Goal: Task Accomplishment & Management: Complete application form

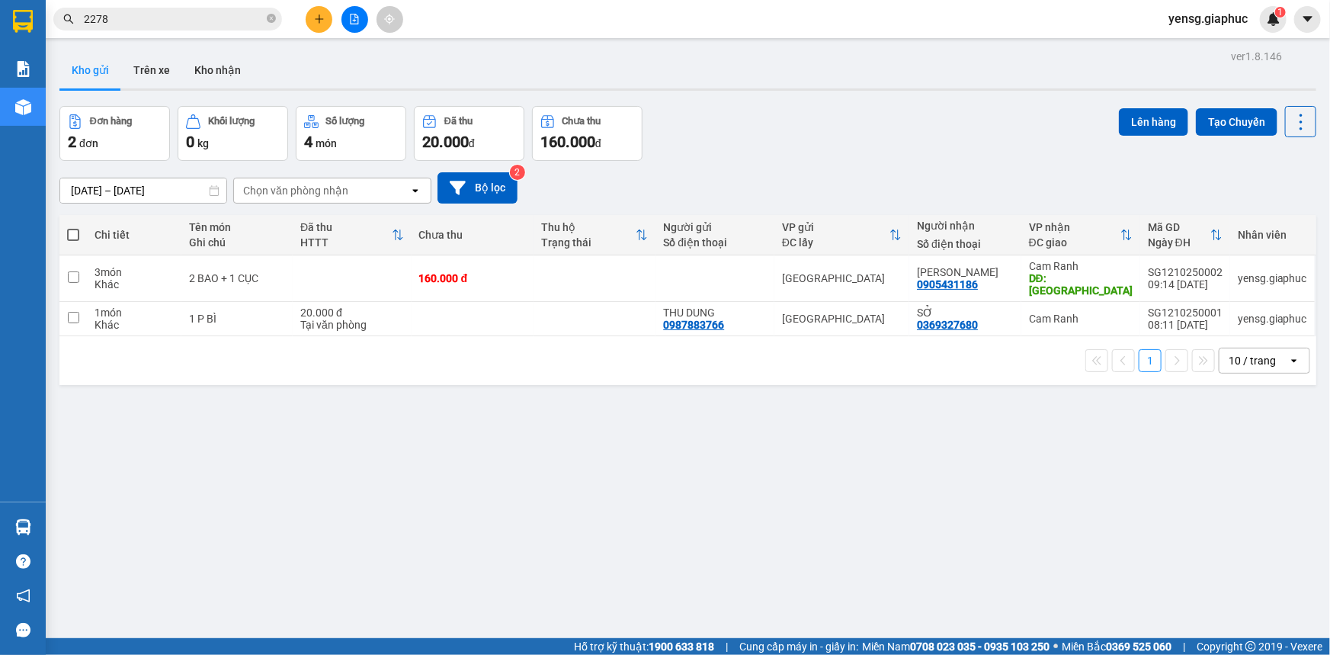
click at [312, 25] on button at bounding box center [319, 19] width 27 height 27
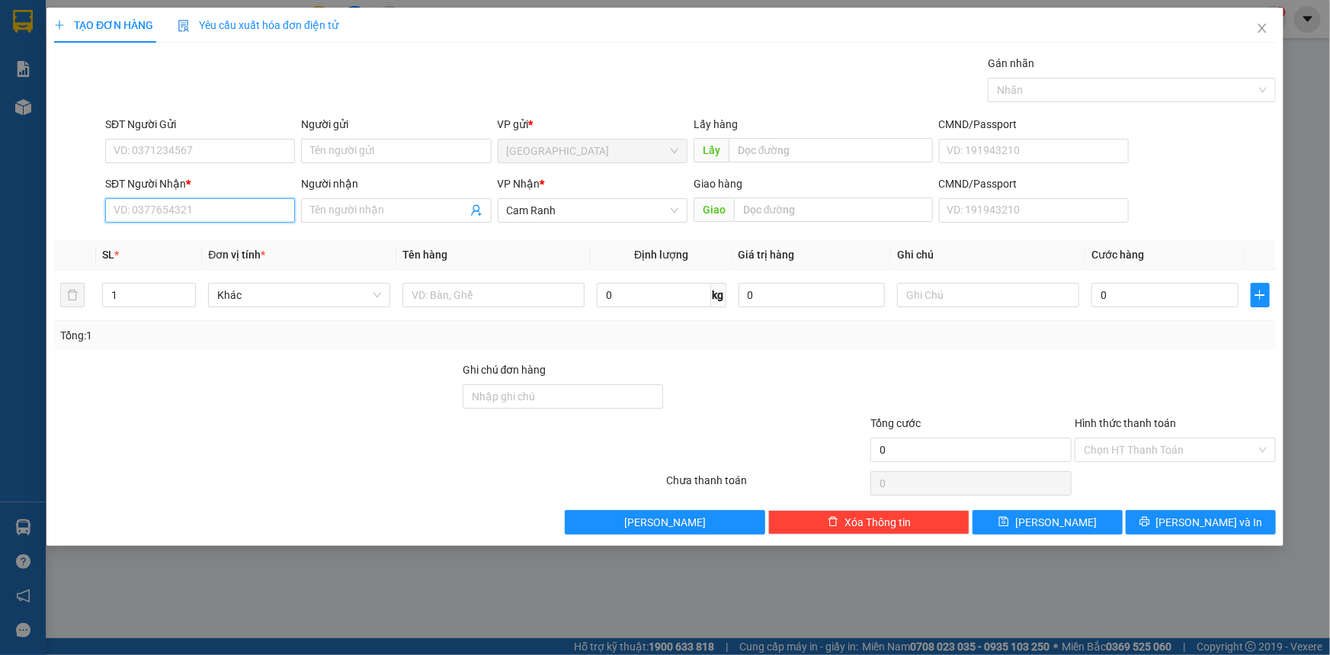
click at [153, 210] on input "SĐT Người Nhận *" at bounding box center [200, 210] width 190 height 24
click at [182, 203] on input "0985856404" at bounding box center [200, 210] width 190 height 24
click at [259, 273] on div "0985656404 - [PERSON_NAME]" at bounding box center [199, 265] width 171 height 17
type input "0985656404"
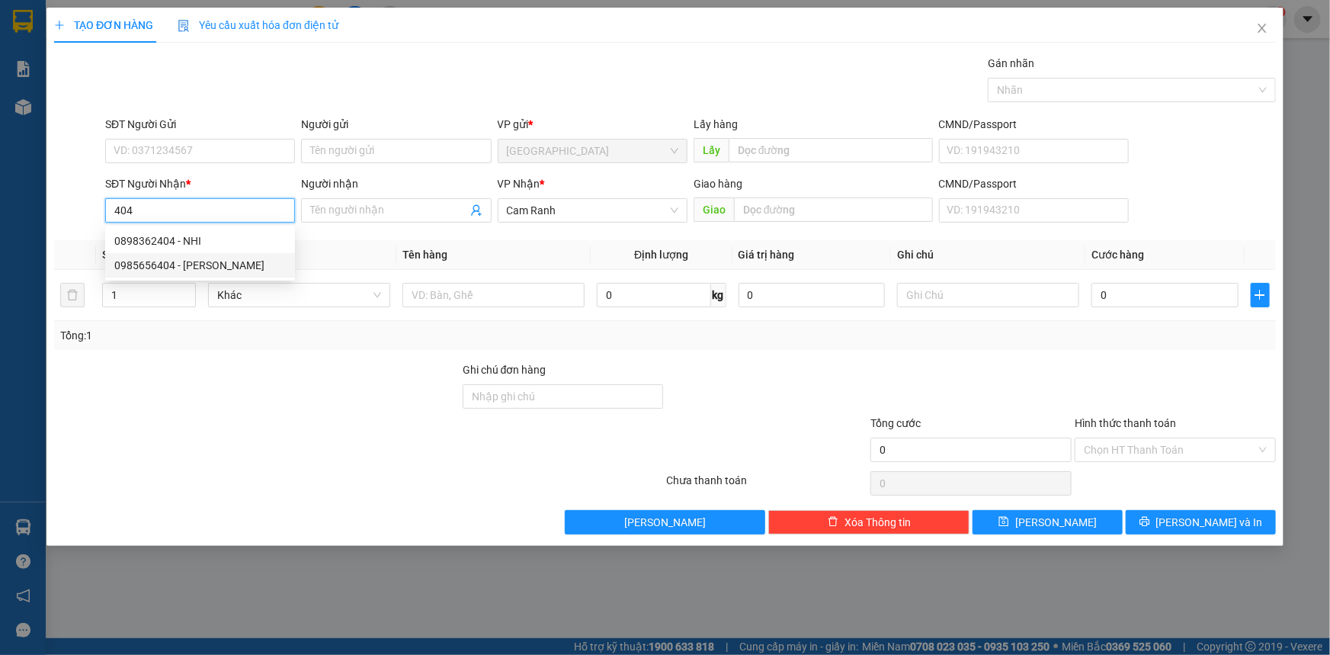
type input "[PERSON_NAME]"
type input "0985656404"
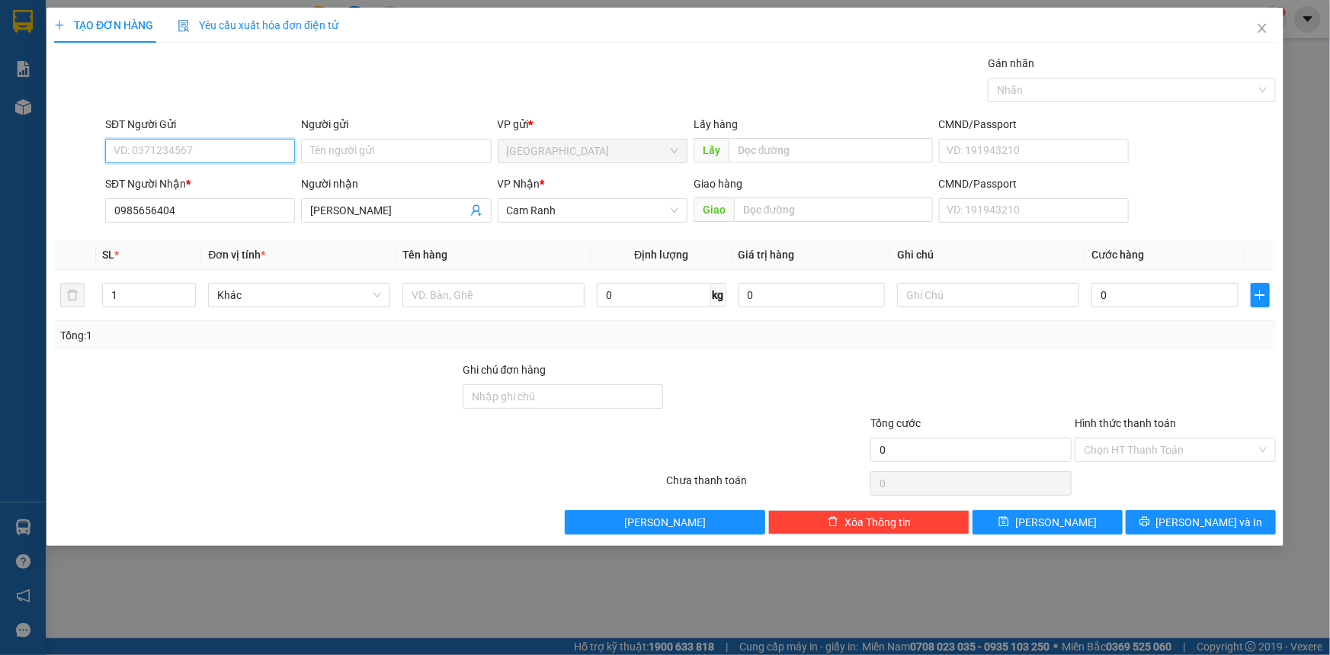
click at [203, 152] on input "SĐT Người Gửi" at bounding box center [200, 151] width 190 height 24
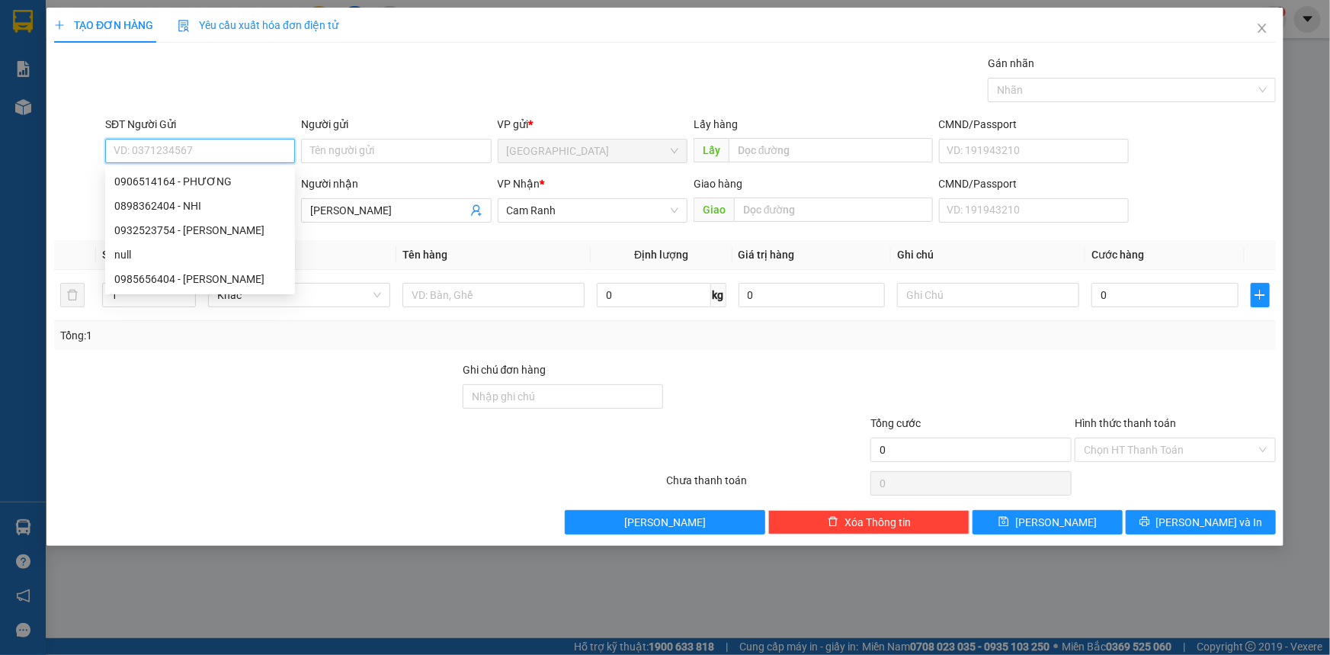
paste input "0985856404"
type input "0985856404"
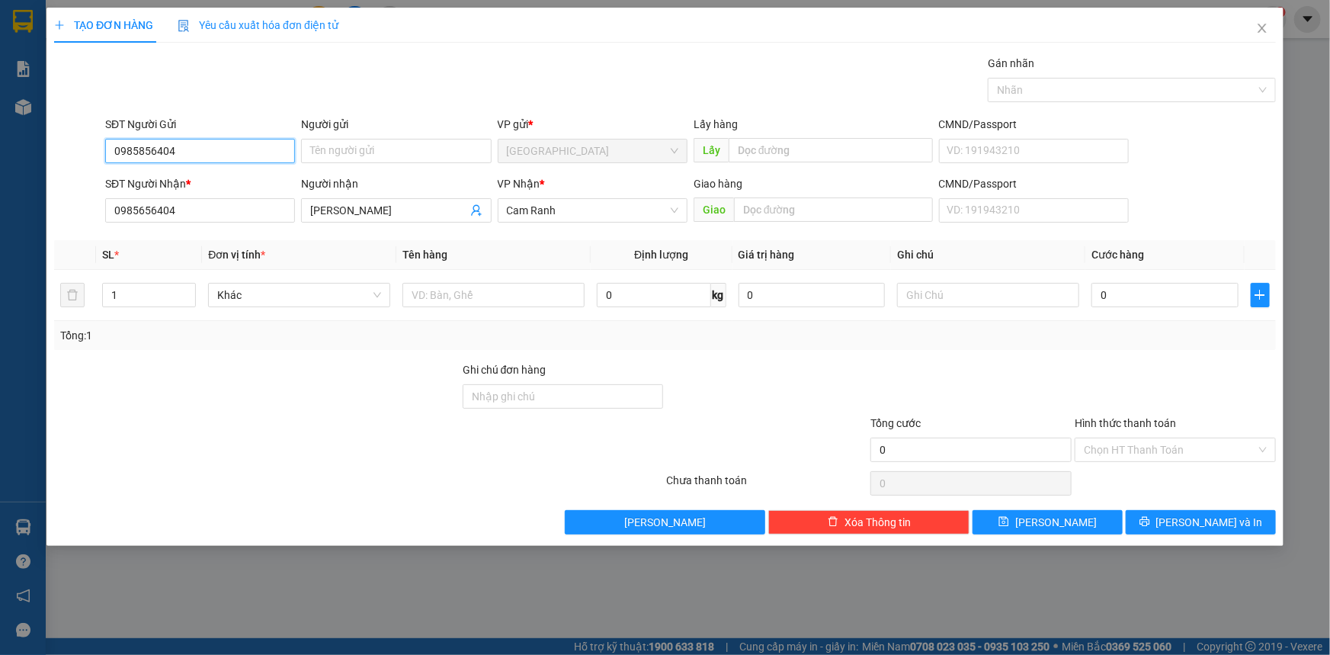
click at [226, 152] on input "0985856404" at bounding box center [200, 151] width 190 height 24
click at [501, 287] on input "text" at bounding box center [493, 295] width 182 height 24
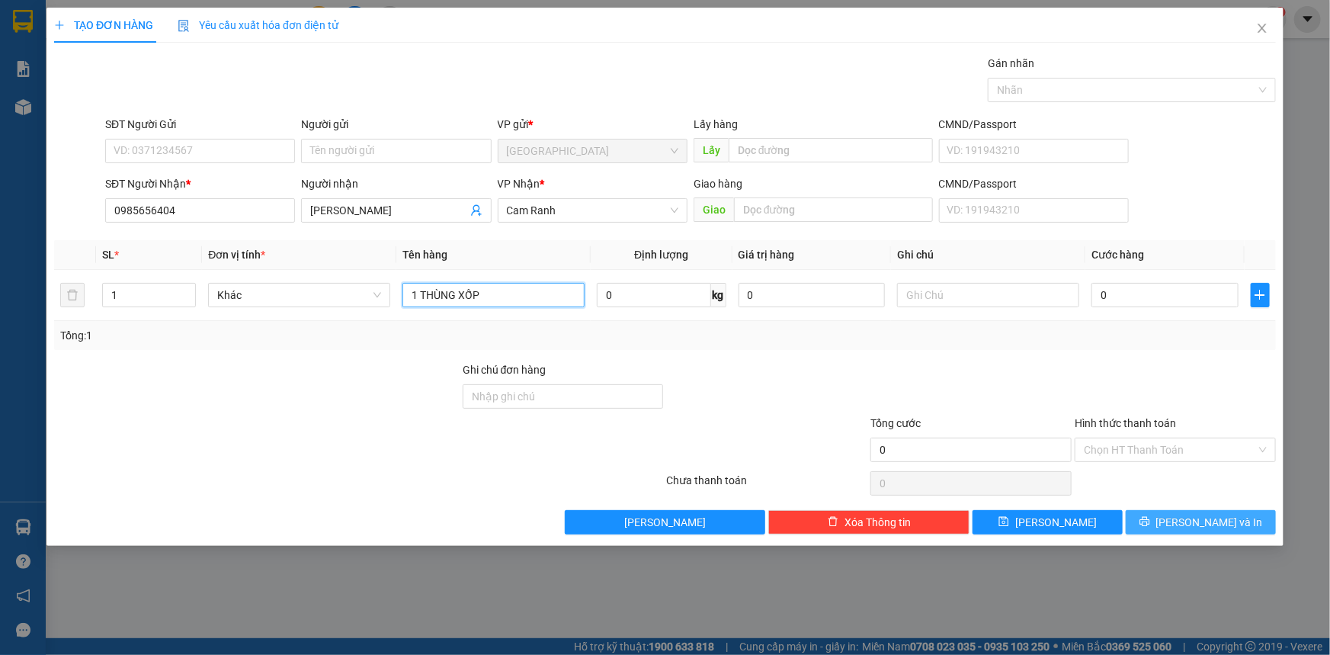
type input "1 THÙNG XỐP"
click at [1250, 532] on button "[PERSON_NAME] và In" at bounding box center [1201, 522] width 150 height 24
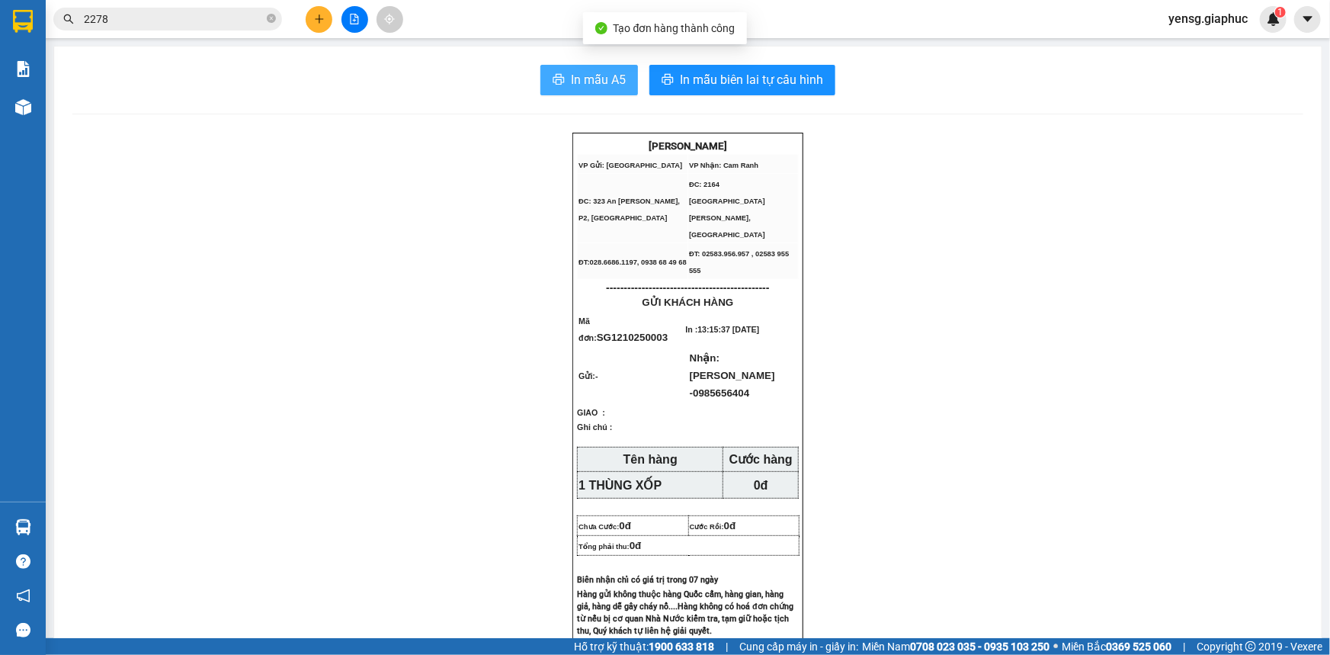
click at [620, 87] on span "In mẫu A5" at bounding box center [598, 79] width 55 height 19
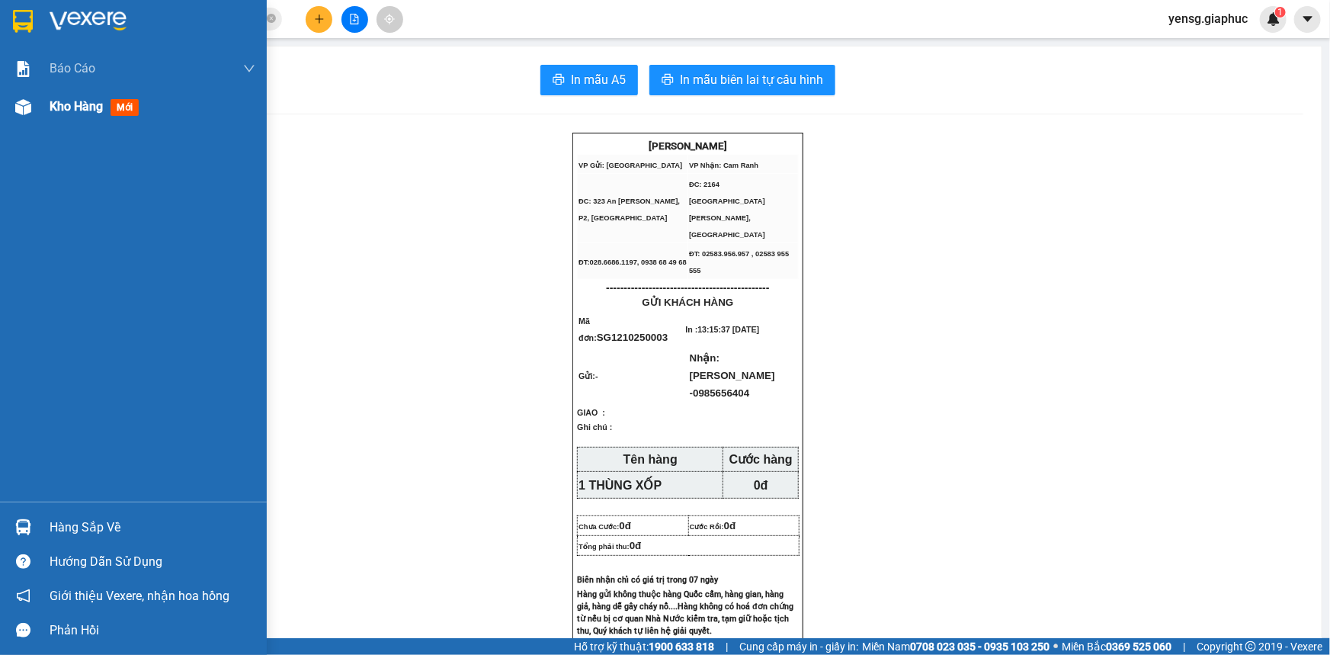
click at [40, 120] on div "Kho hàng mới" at bounding box center [133, 107] width 267 height 38
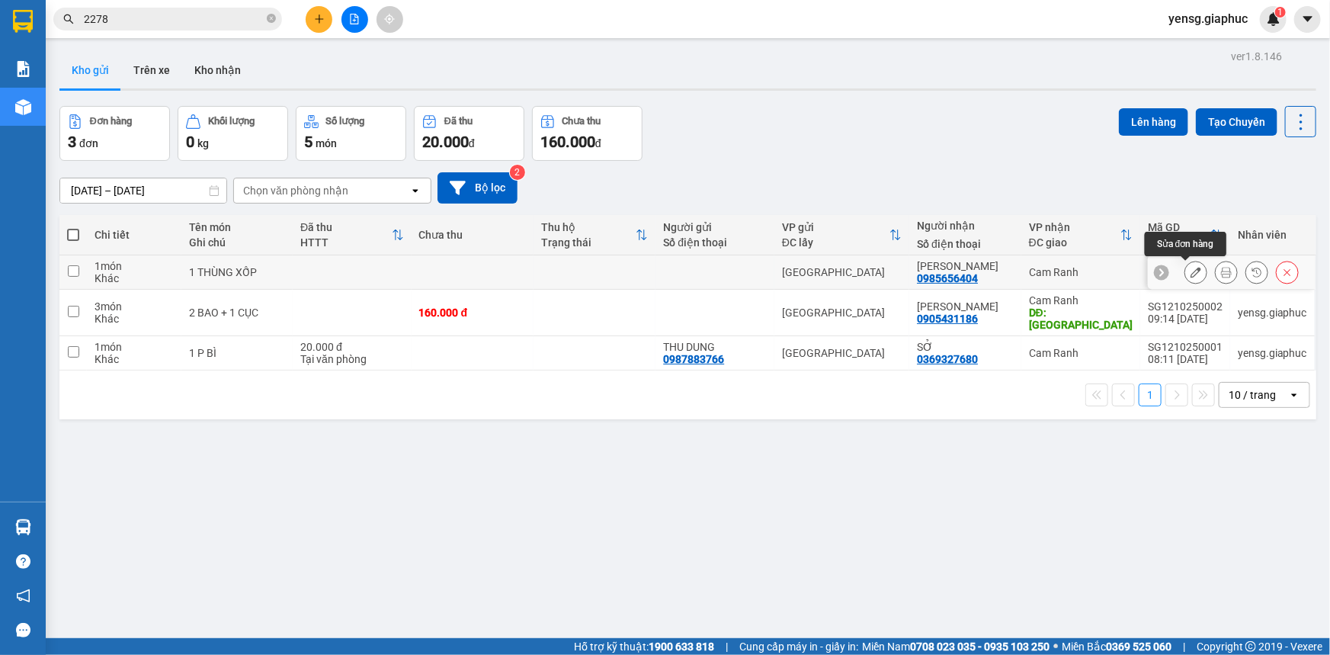
click at [1190, 267] on icon at bounding box center [1195, 272] width 11 height 11
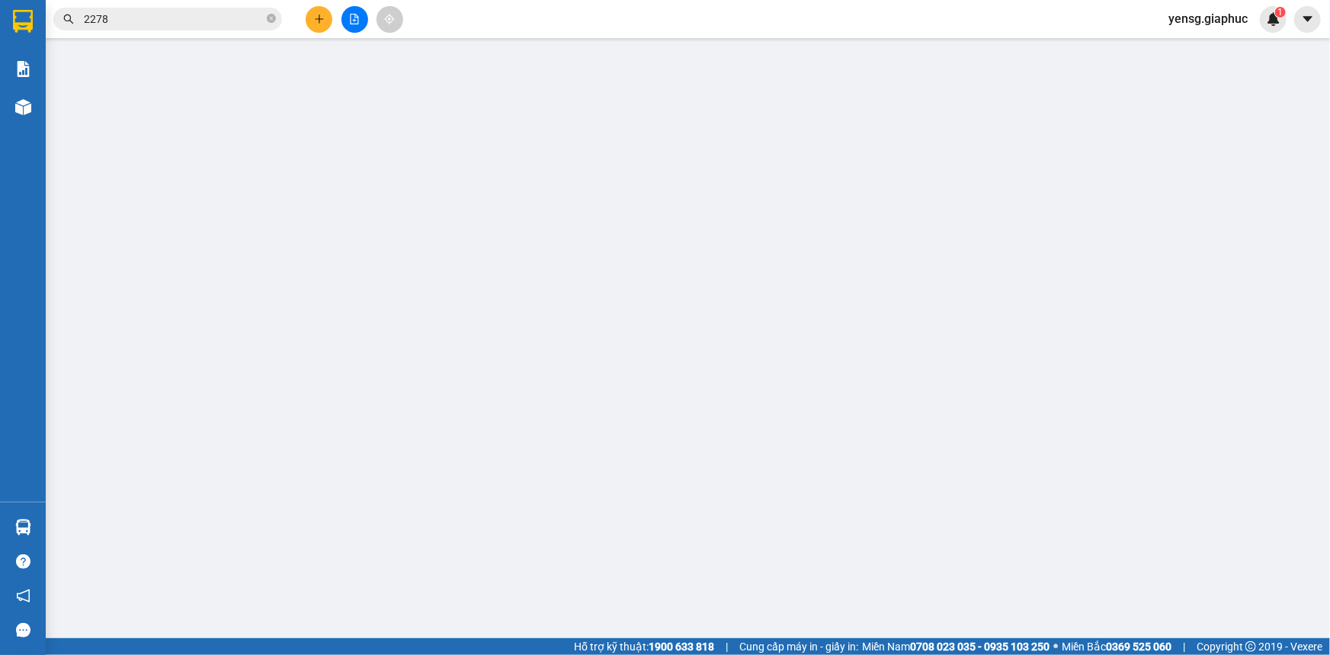
type input "0985656404"
type input "[PERSON_NAME]"
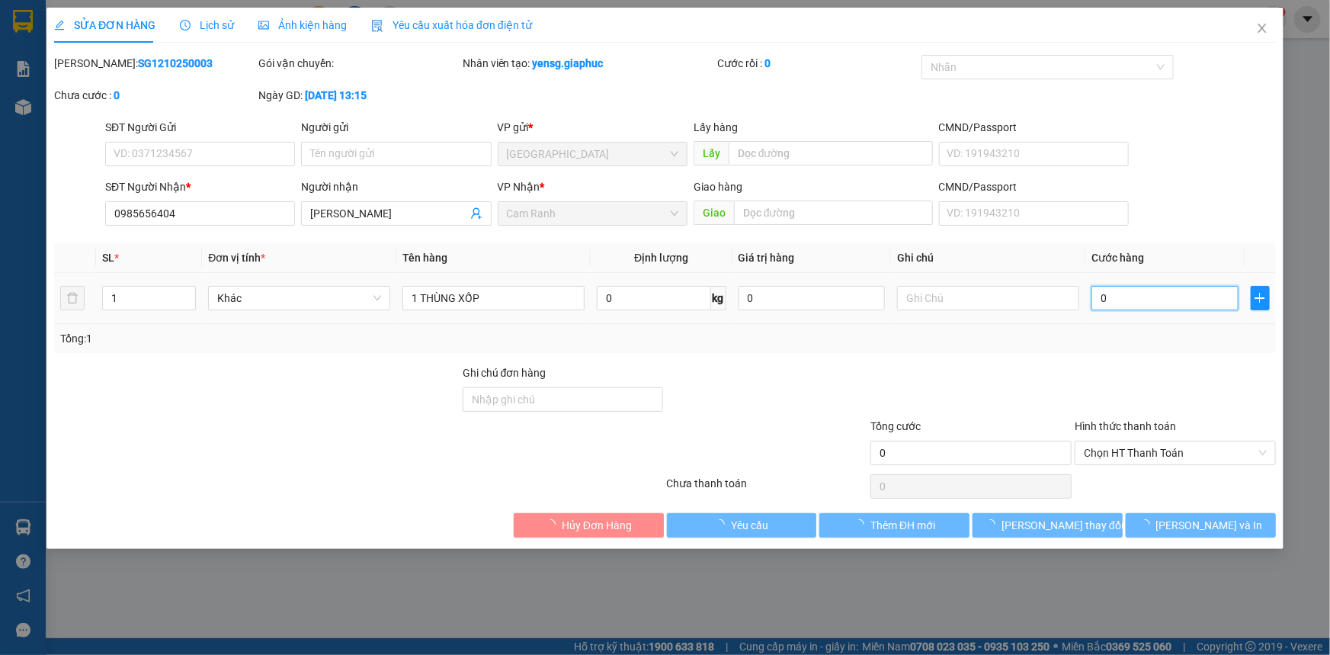
click at [1116, 294] on input "0" at bounding box center [1164, 298] width 147 height 24
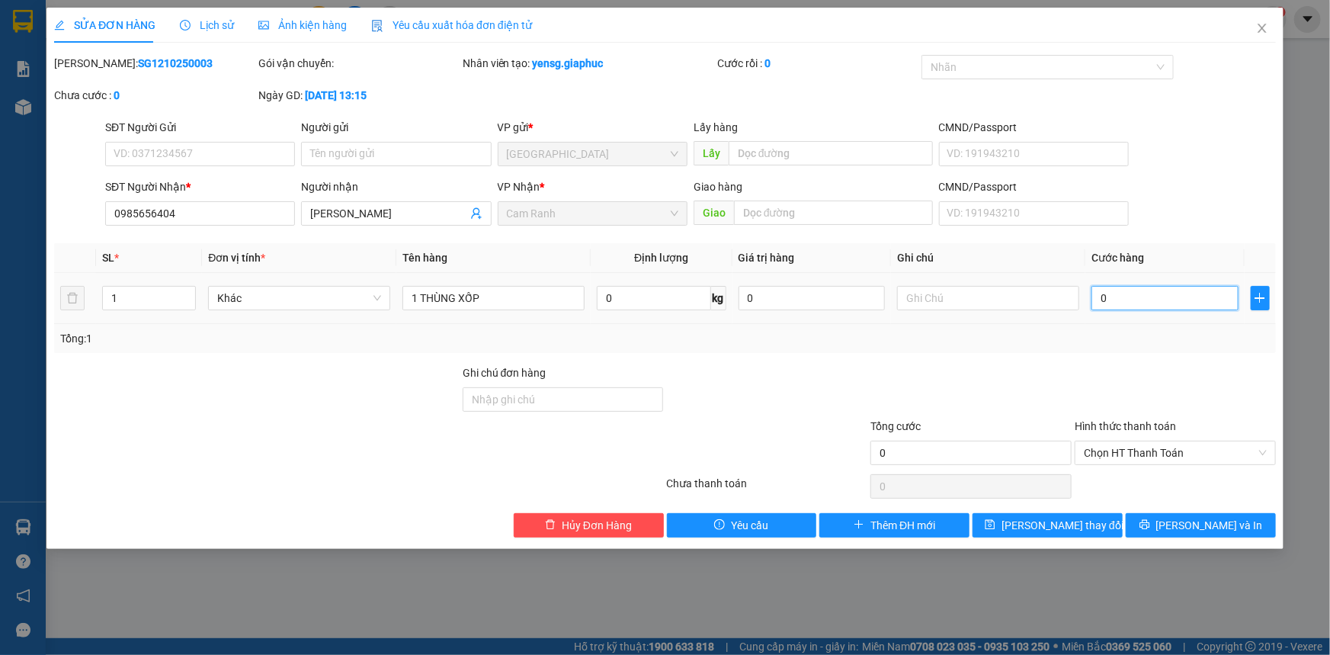
type input "6"
type input "60"
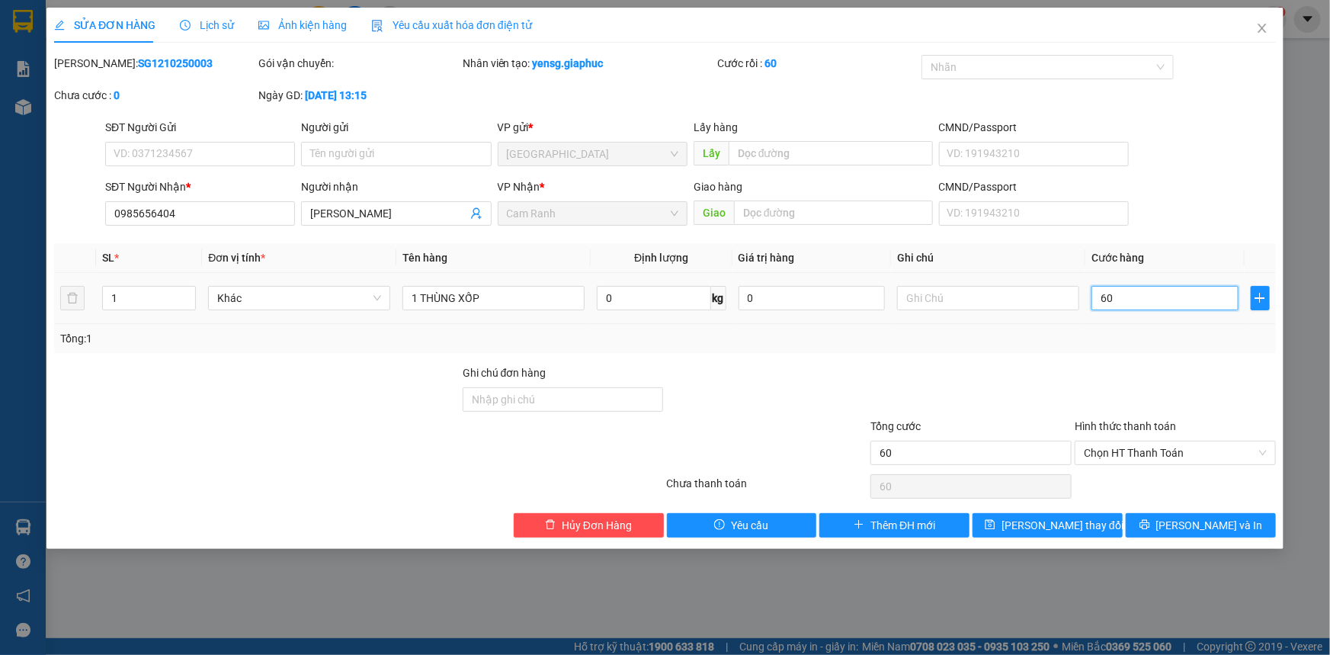
type input "60"
type input "60.000"
click at [1110, 344] on div "Tổng: 1" at bounding box center [664, 338] width 1209 height 17
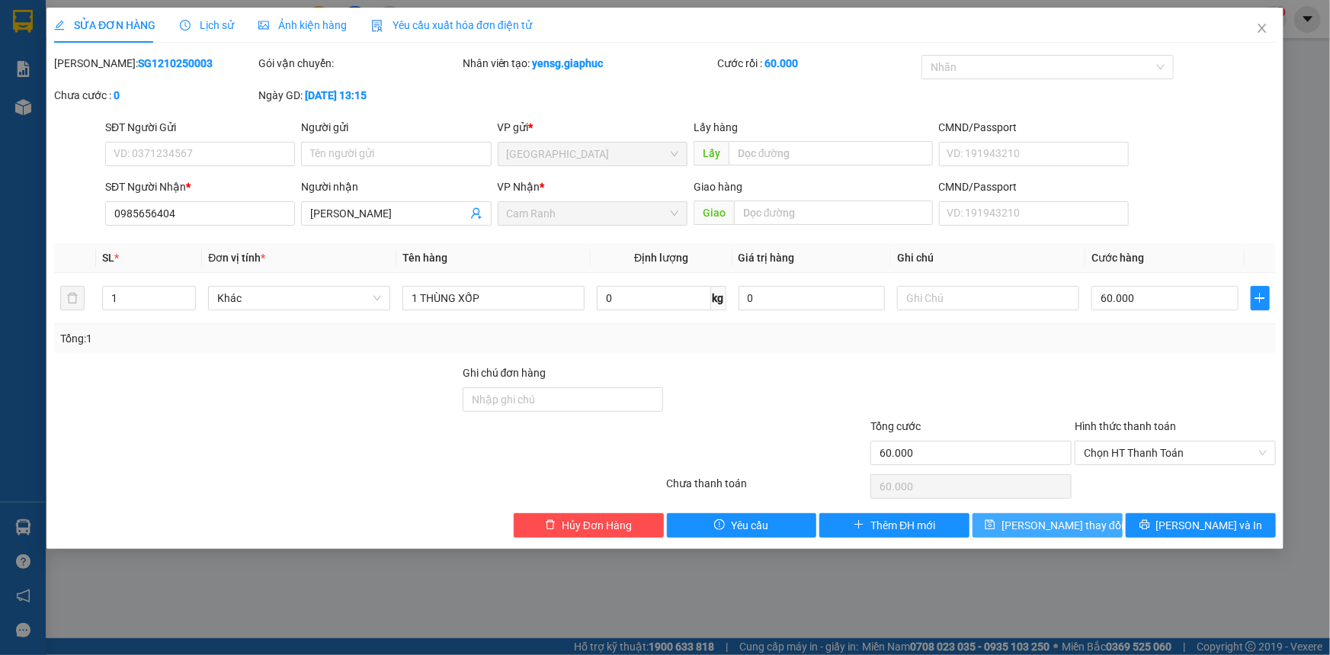
click at [1075, 517] on span "[PERSON_NAME] thay đổi" at bounding box center [1062, 525] width 122 height 17
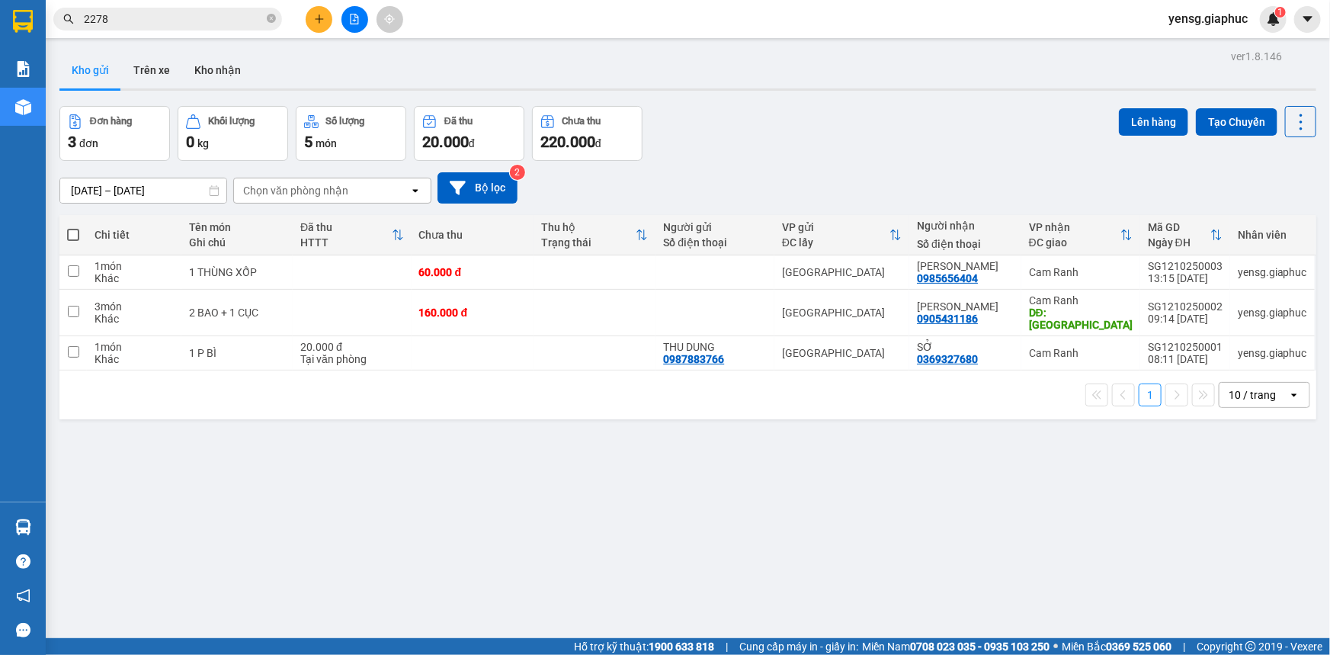
click at [308, 16] on button at bounding box center [319, 19] width 27 height 27
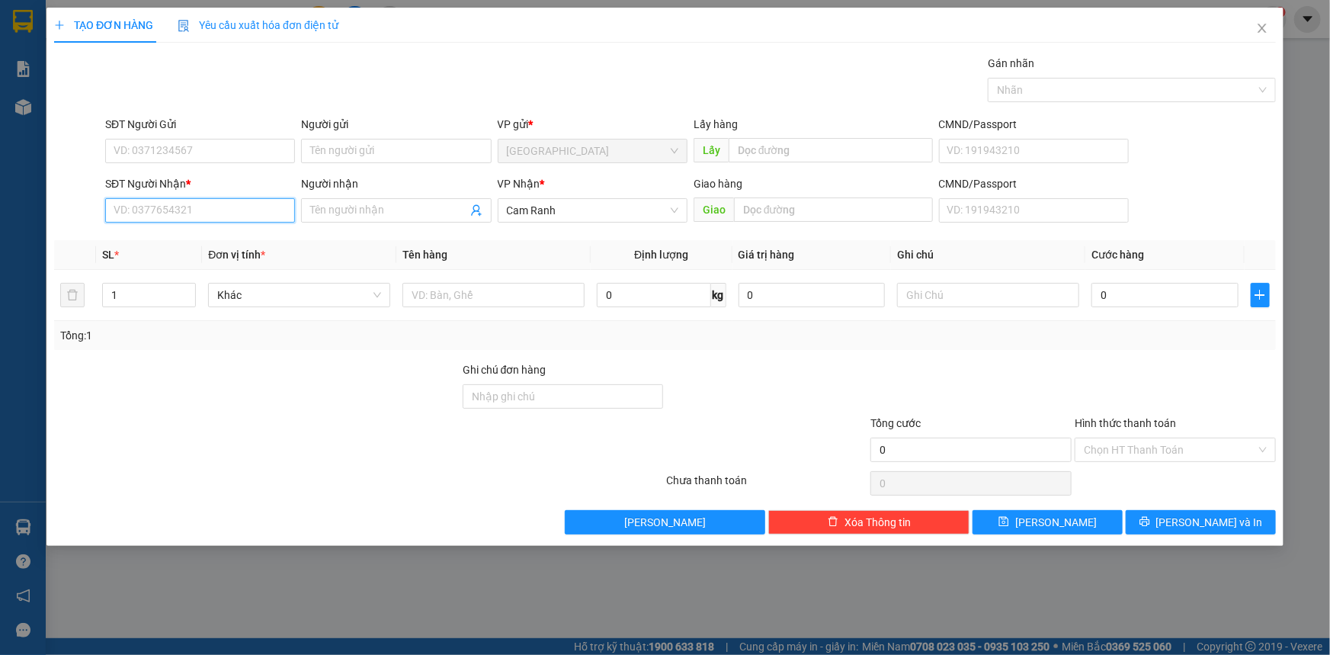
click at [179, 207] on input "SĐT Người Nhận *" at bounding box center [200, 210] width 190 height 24
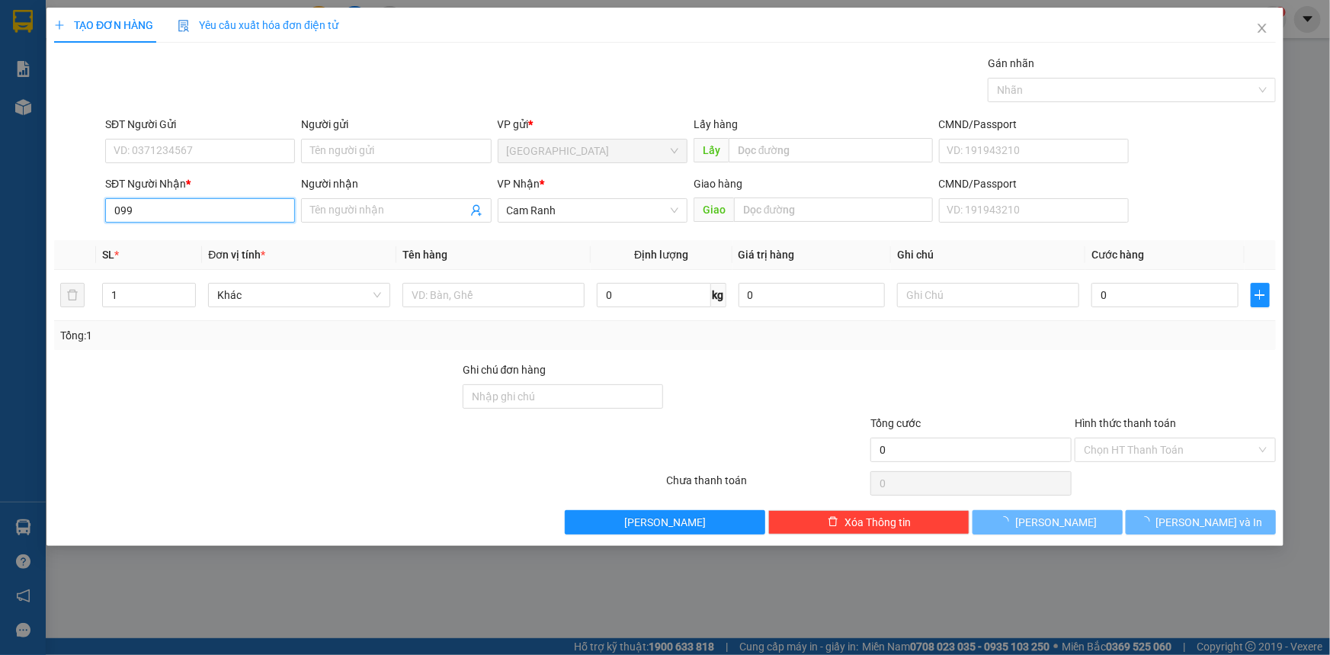
click at [179, 207] on input "099" at bounding box center [200, 210] width 190 height 24
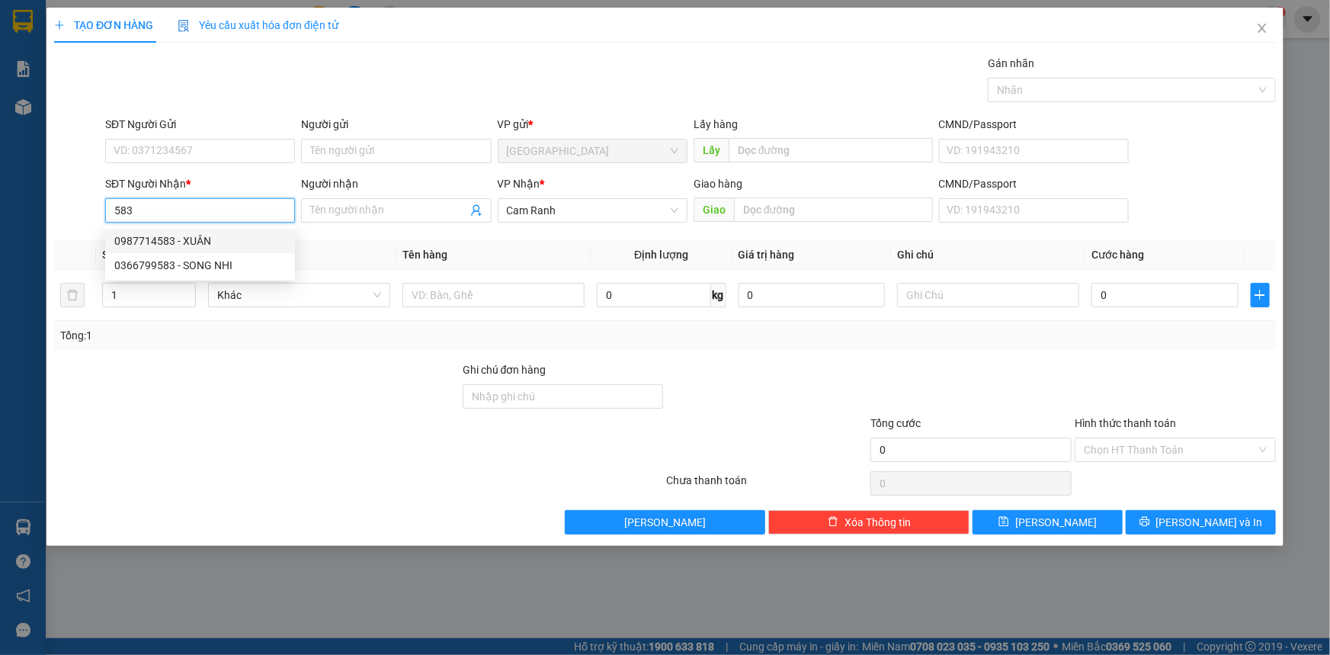
click at [189, 244] on div "0987714583 - XUÂN" at bounding box center [199, 240] width 171 height 17
type input "0987714583"
type input "XUÂN"
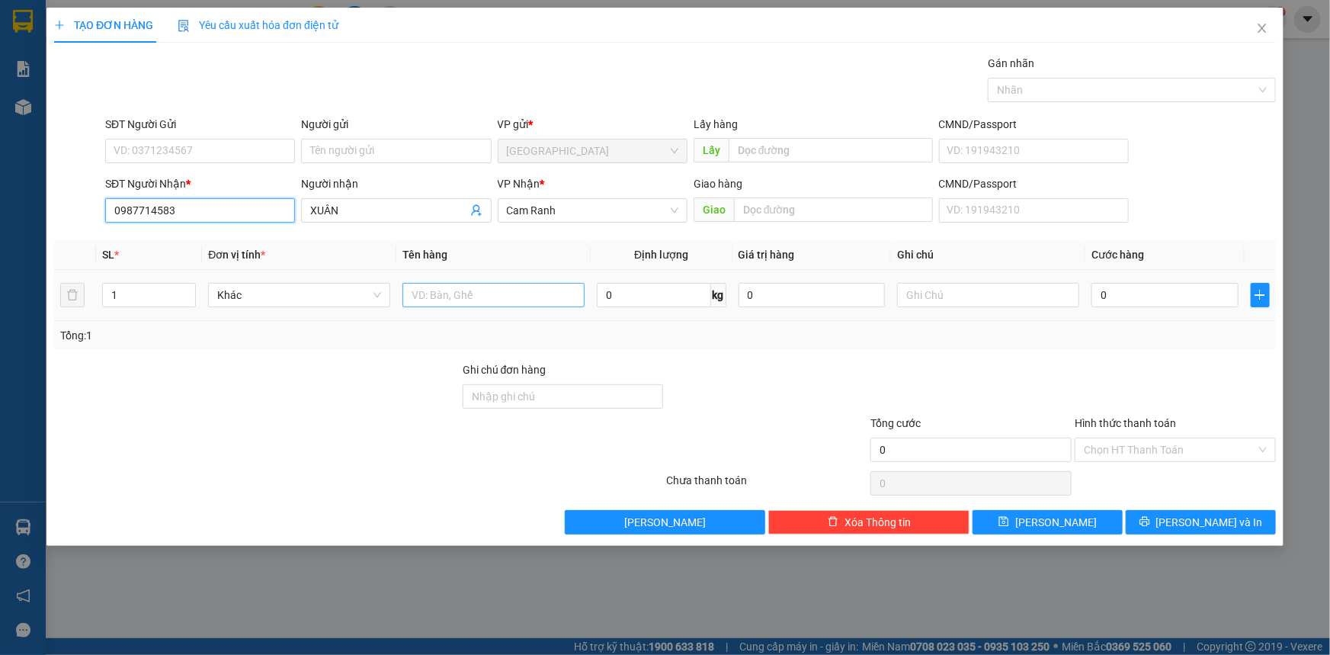
type input "0987714583"
click at [460, 298] on input "text" at bounding box center [493, 295] width 182 height 24
type input "1 CỤC"
click at [1196, 517] on span "[PERSON_NAME] và In" at bounding box center [1209, 522] width 107 height 17
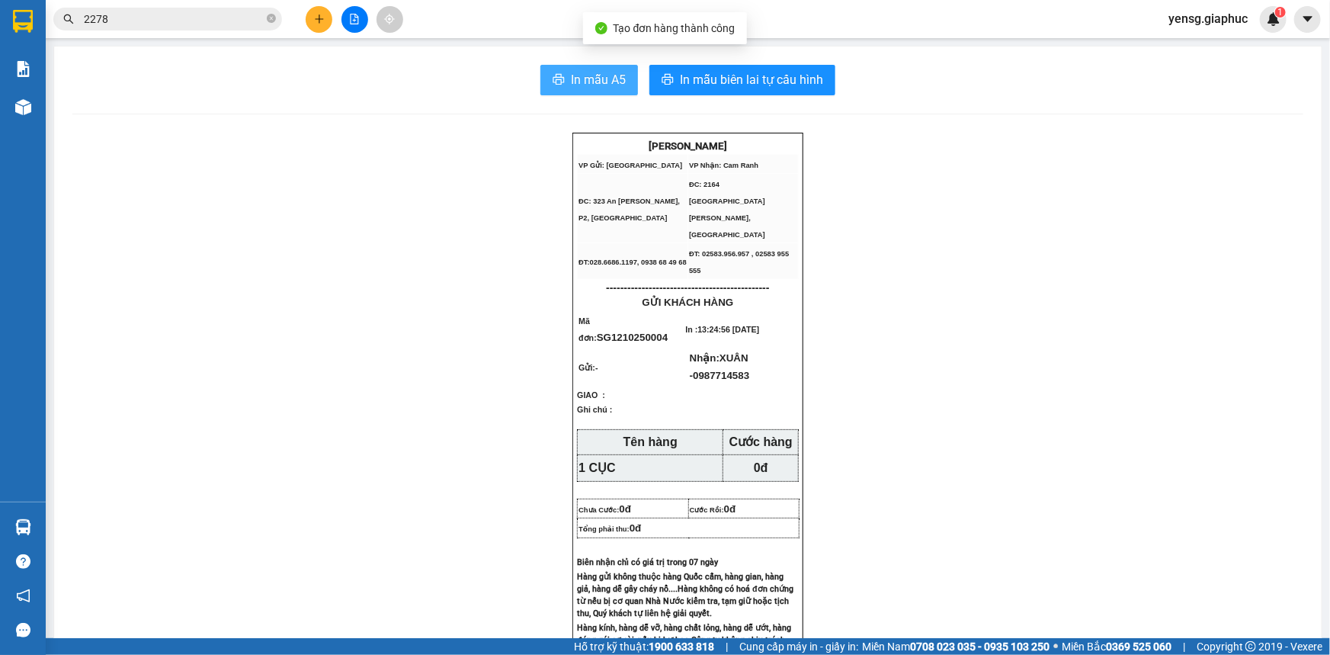
click at [624, 88] on button "In mẫu A5" at bounding box center [589, 80] width 98 height 30
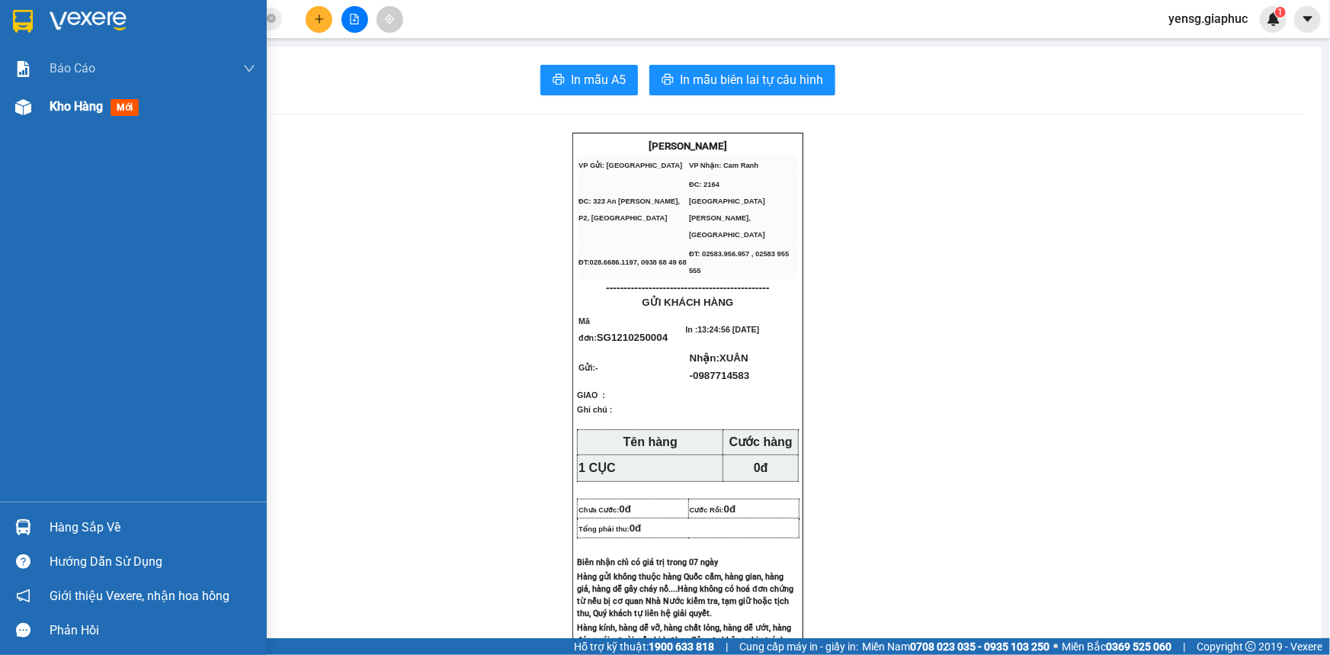
click at [23, 91] on div "Kho hàng mới" at bounding box center [133, 107] width 267 height 38
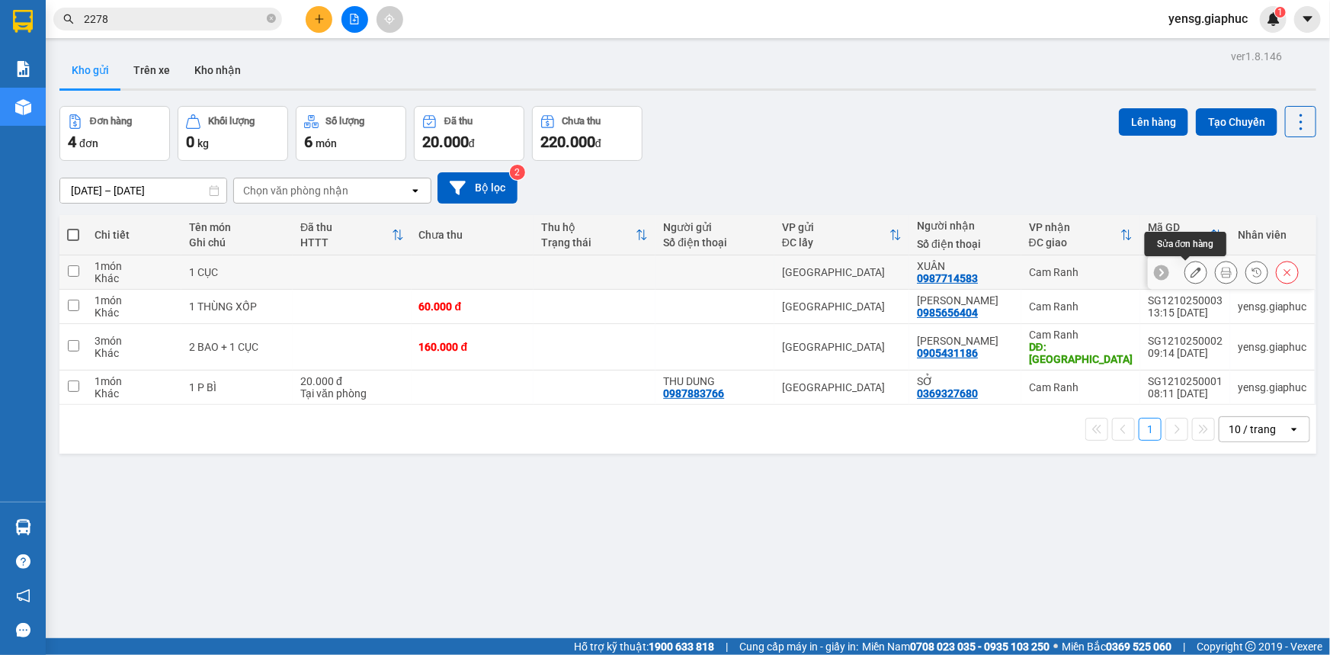
click at [1190, 272] on icon at bounding box center [1195, 272] width 11 height 11
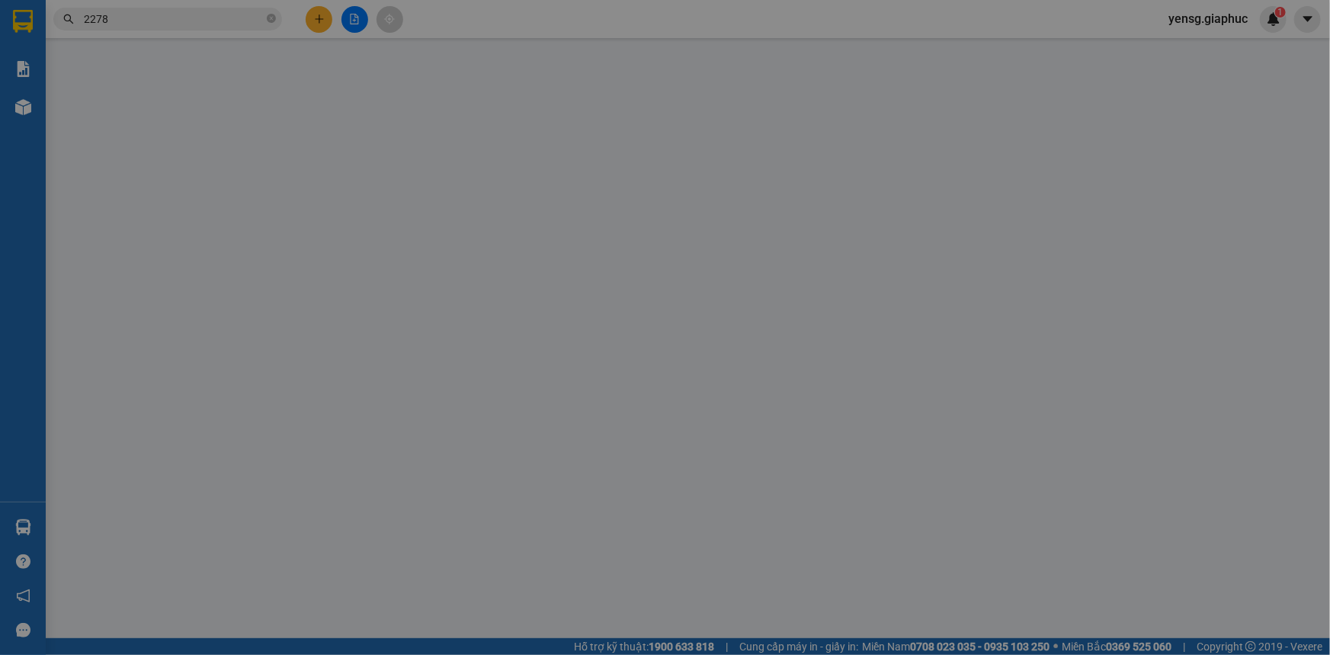
type input "0987714583"
type input "XUÂN"
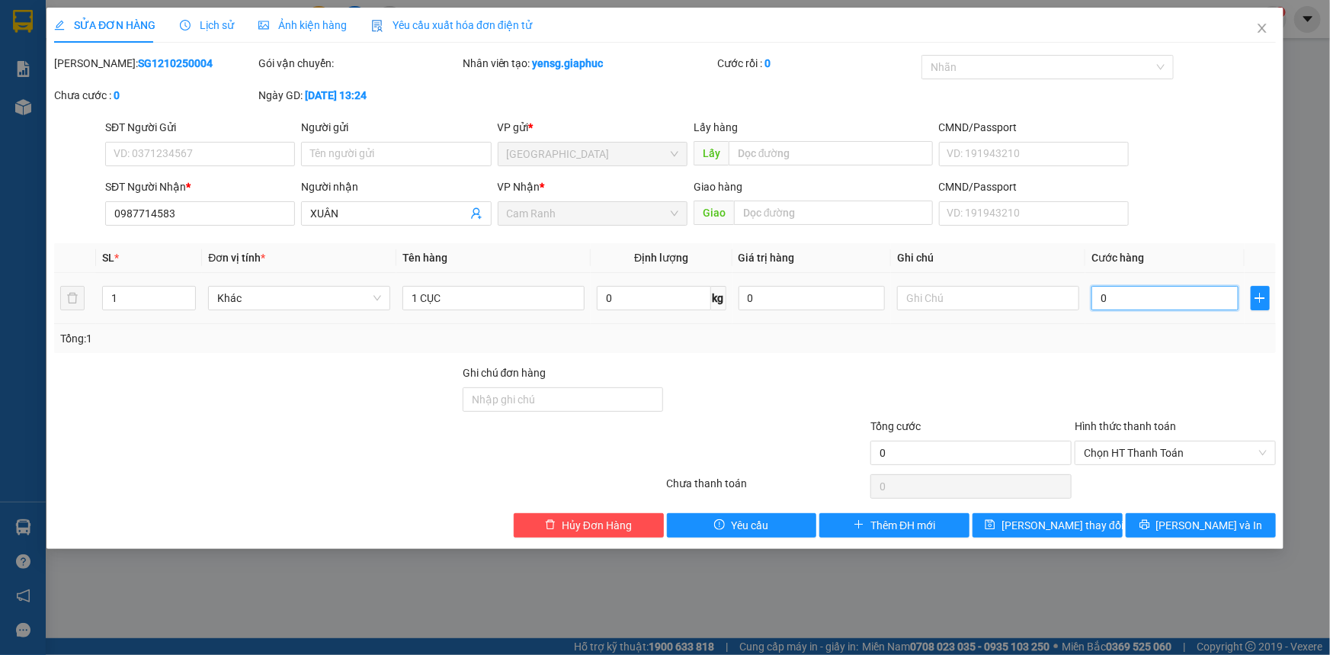
click at [1113, 303] on input "0" at bounding box center [1164, 298] width 147 height 24
type input "3"
type input "30"
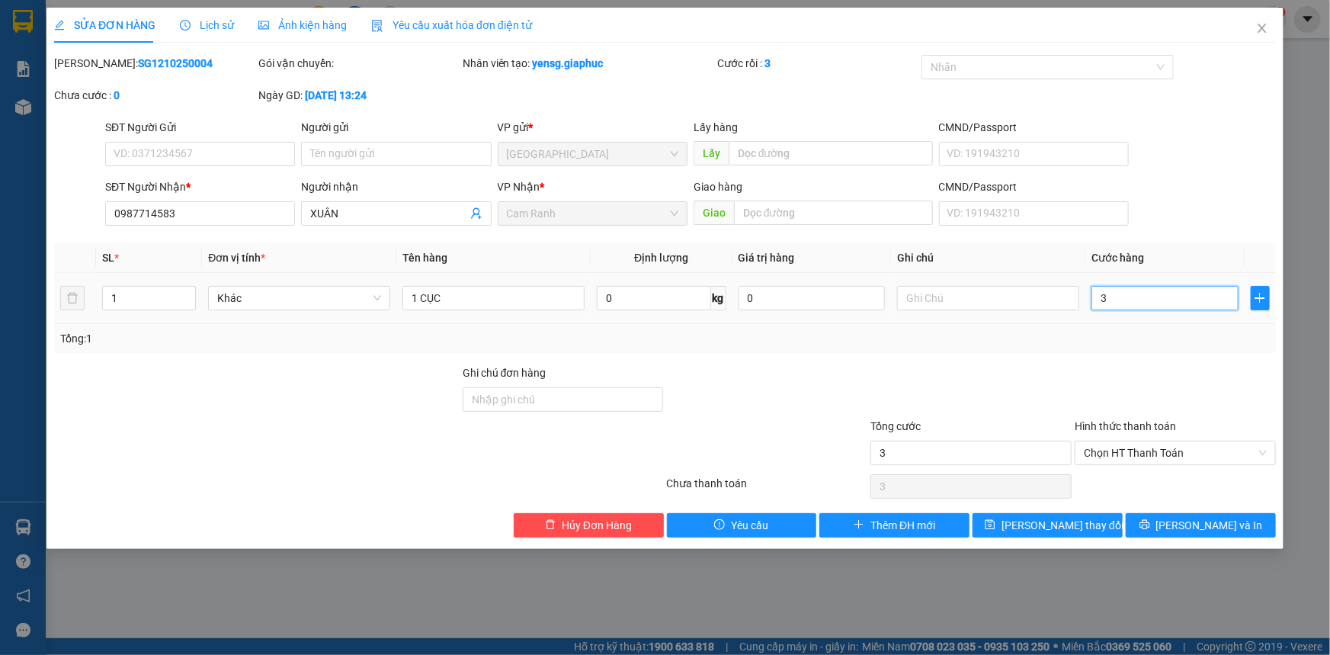
type input "30"
type input "30.000"
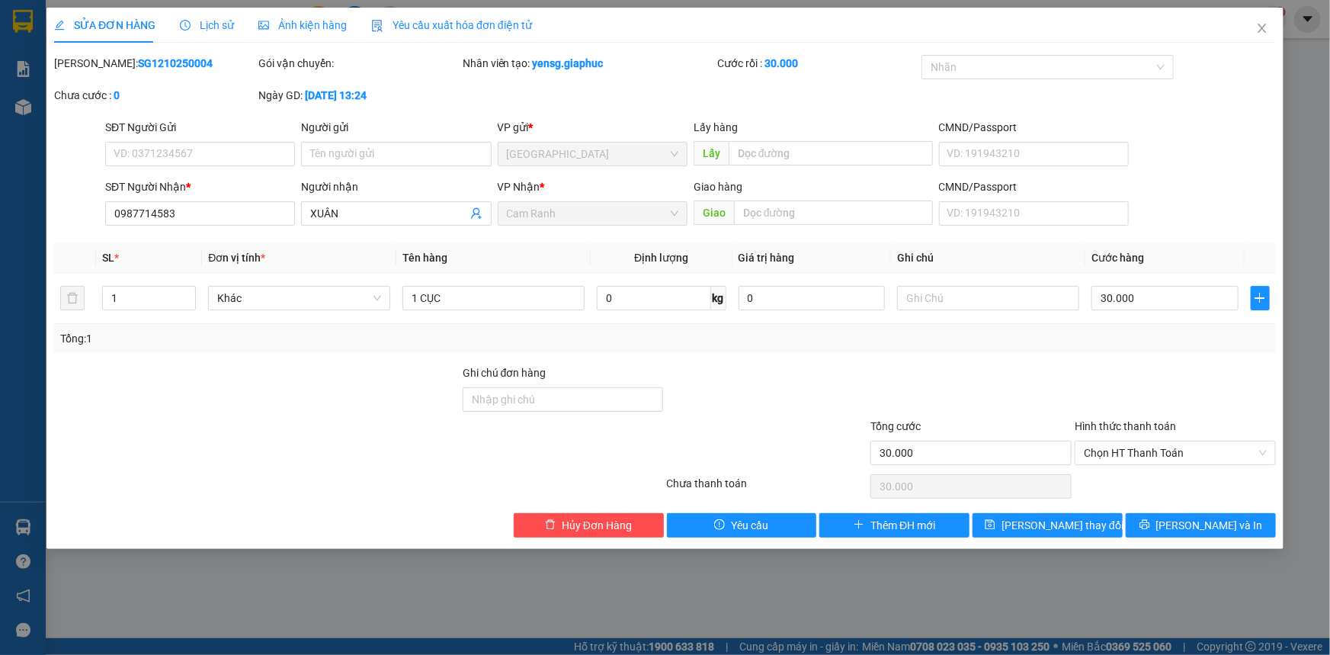
click at [1110, 341] on div "Tổng: 1" at bounding box center [664, 338] width 1209 height 17
click at [1039, 513] on button "[PERSON_NAME] thay đổi" at bounding box center [1047, 525] width 150 height 24
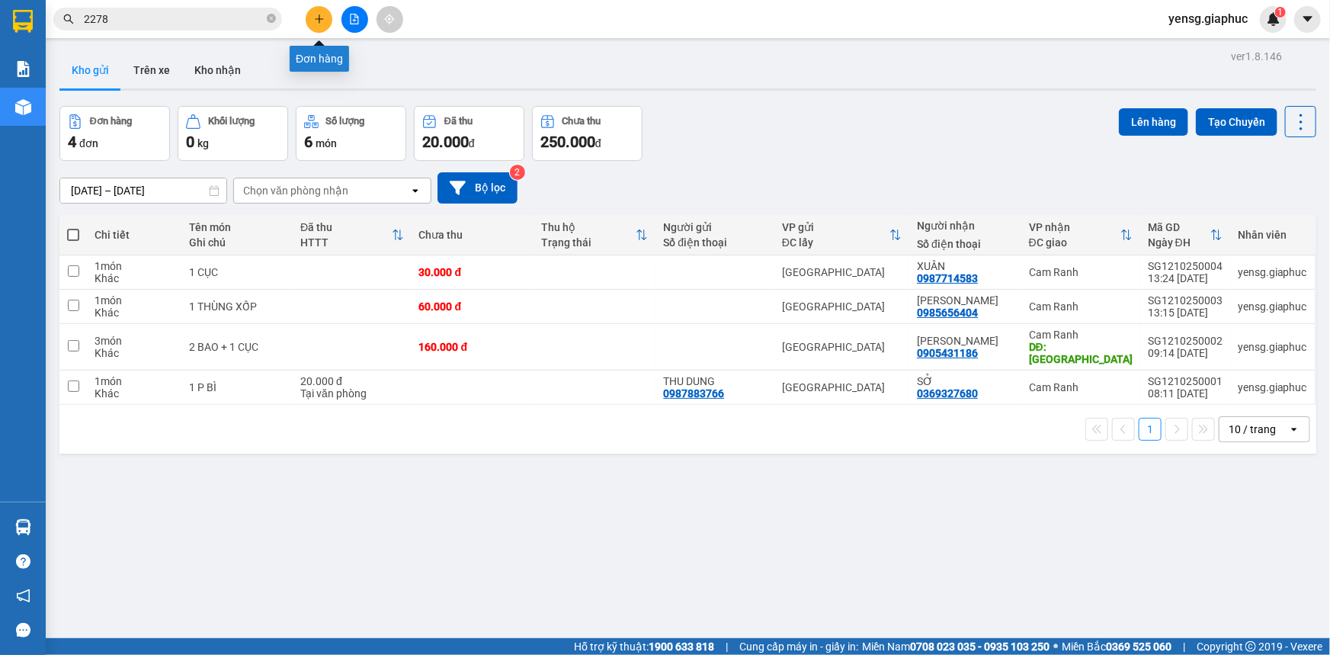
click at [327, 22] on button at bounding box center [319, 19] width 27 height 27
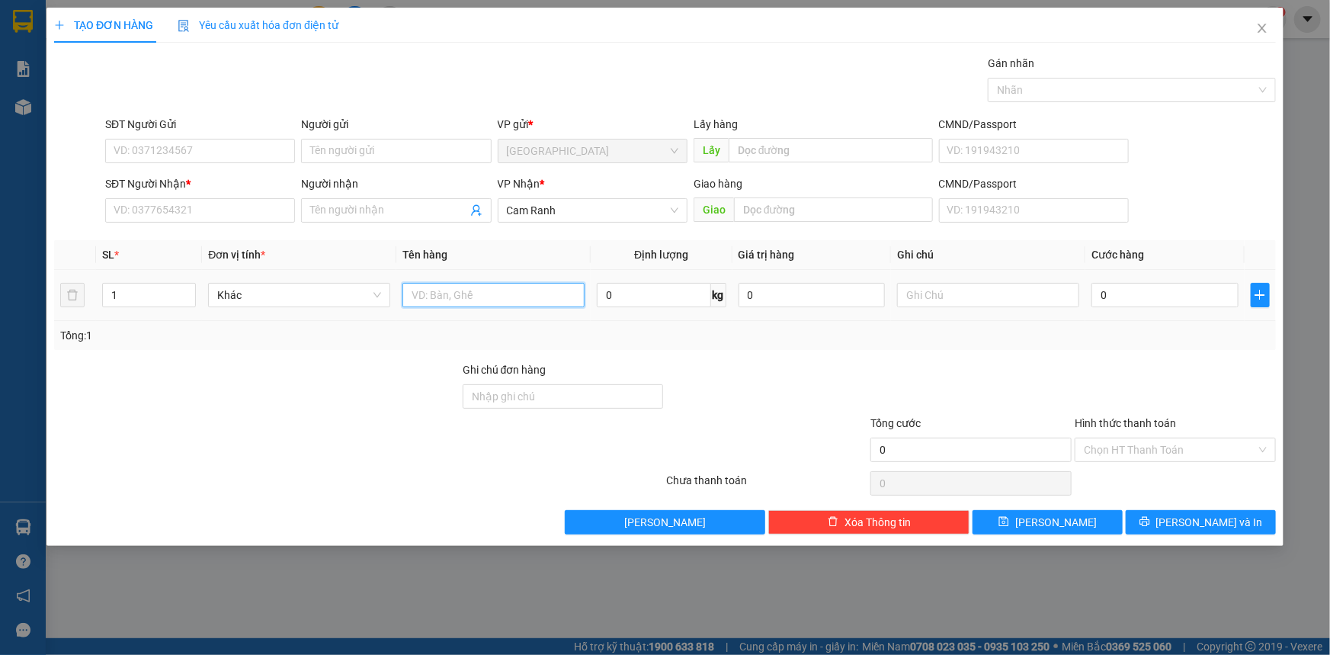
click at [440, 290] on input "text" at bounding box center [493, 295] width 182 height 24
type input "1 THÙNG XỐP"
click at [276, 216] on input "SĐT Người Nhận *" at bounding box center [200, 210] width 190 height 24
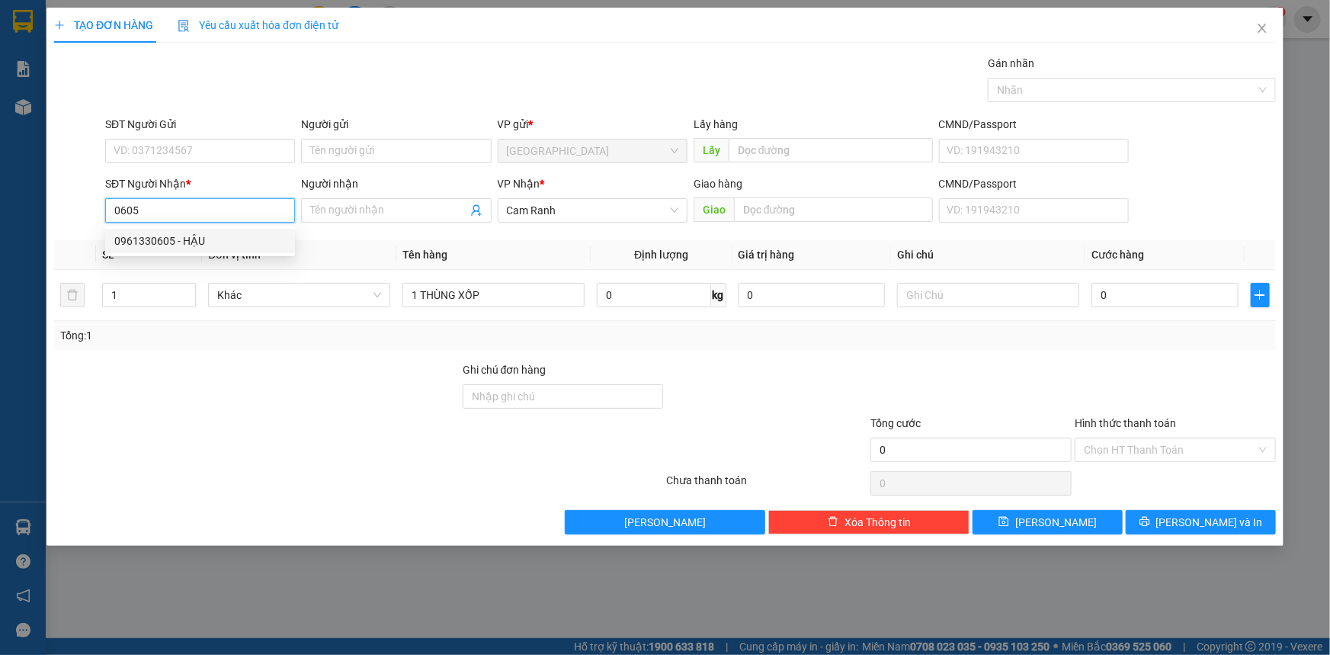
click at [199, 213] on input "0605" at bounding box center [200, 210] width 190 height 24
type input "0906630605"
click at [203, 236] on div "0906630605 - TẠP HÓA NHỚ" at bounding box center [199, 240] width 171 height 17
type input "TẠP HÓA NHỚ"
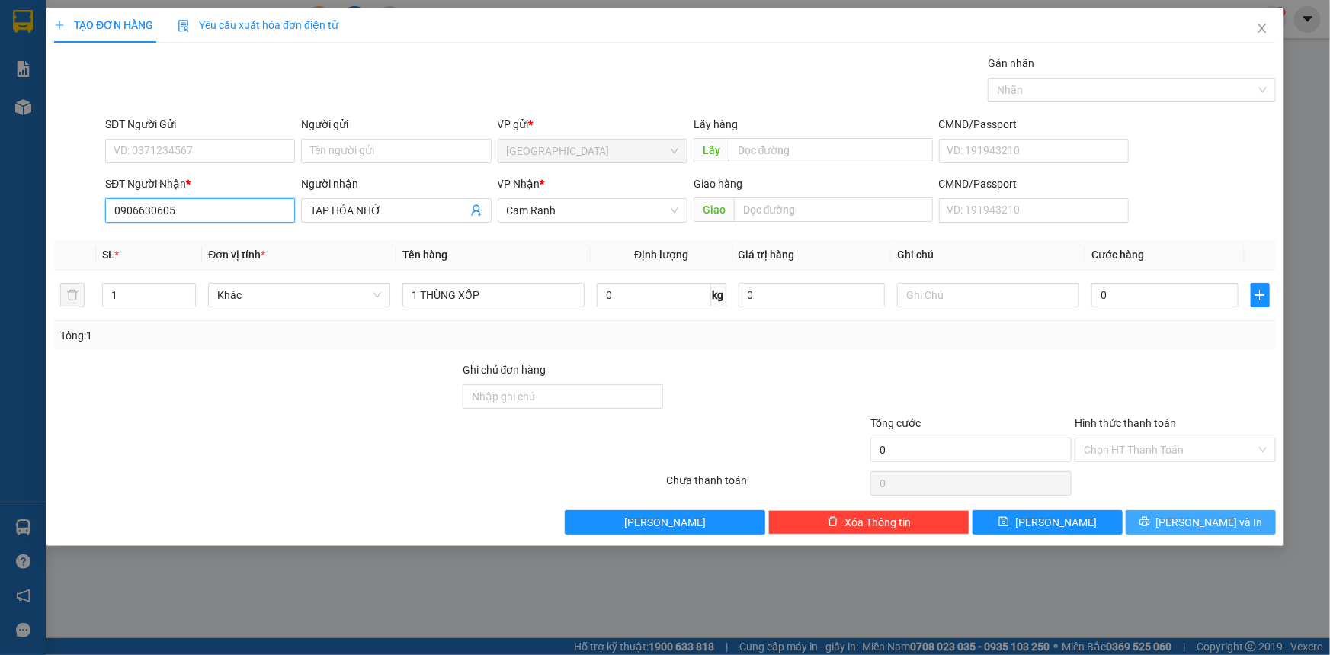
type input "0906630605"
click at [1238, 528] on button "[PERSON_NAME] và In" at bounding box center [1201, 522] width 150 height 24
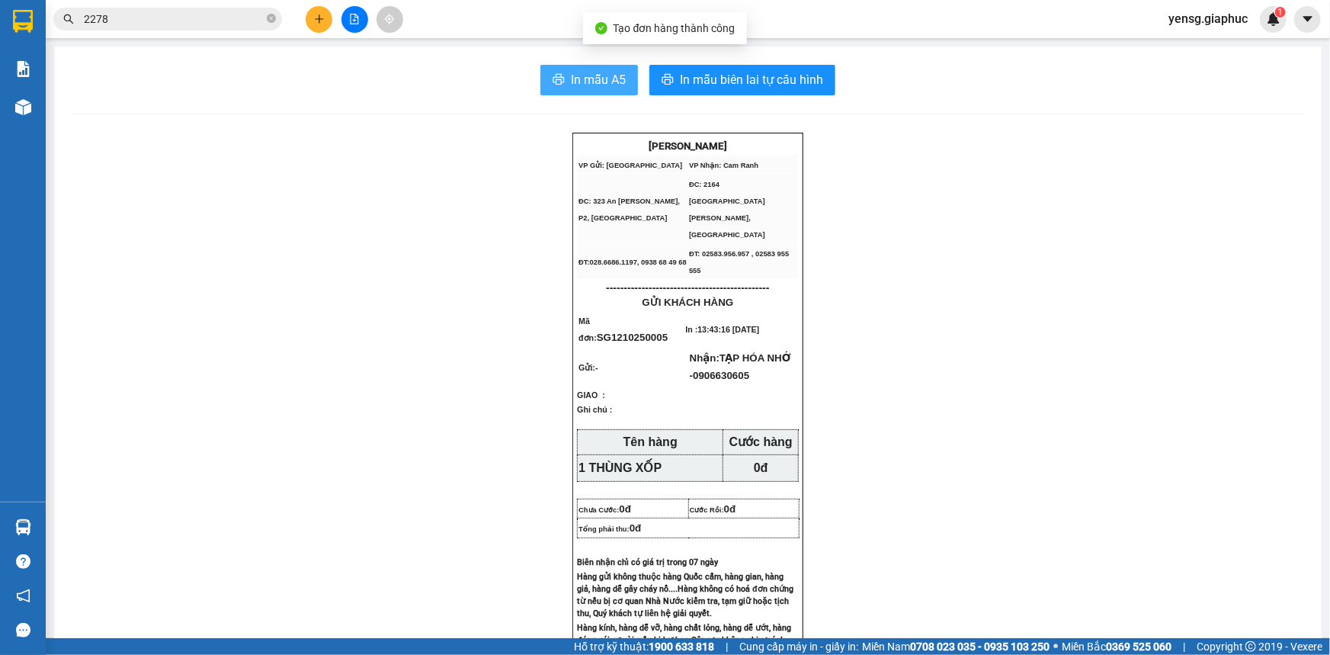
click at [616, 89] on span "In mẫu A5" at bounding box center [598, 79] width 55 height 19
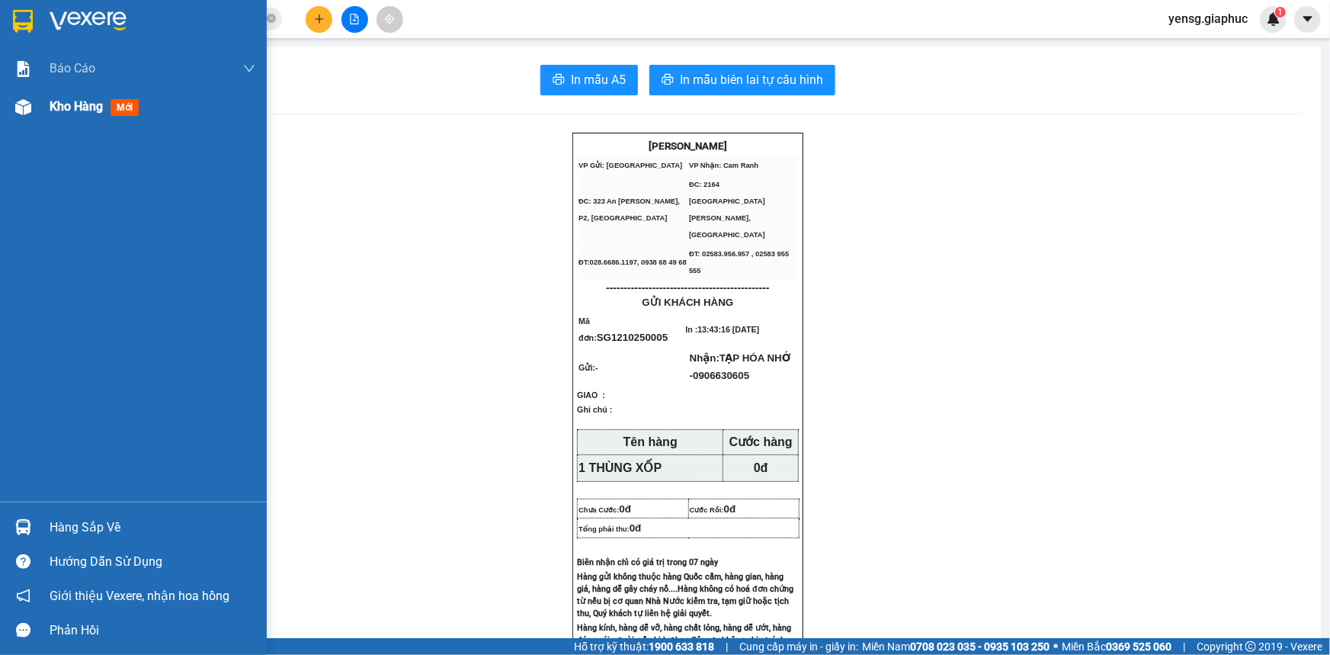
click at [24, 94] on div at bounding box center [23, 107] width 27 height 27
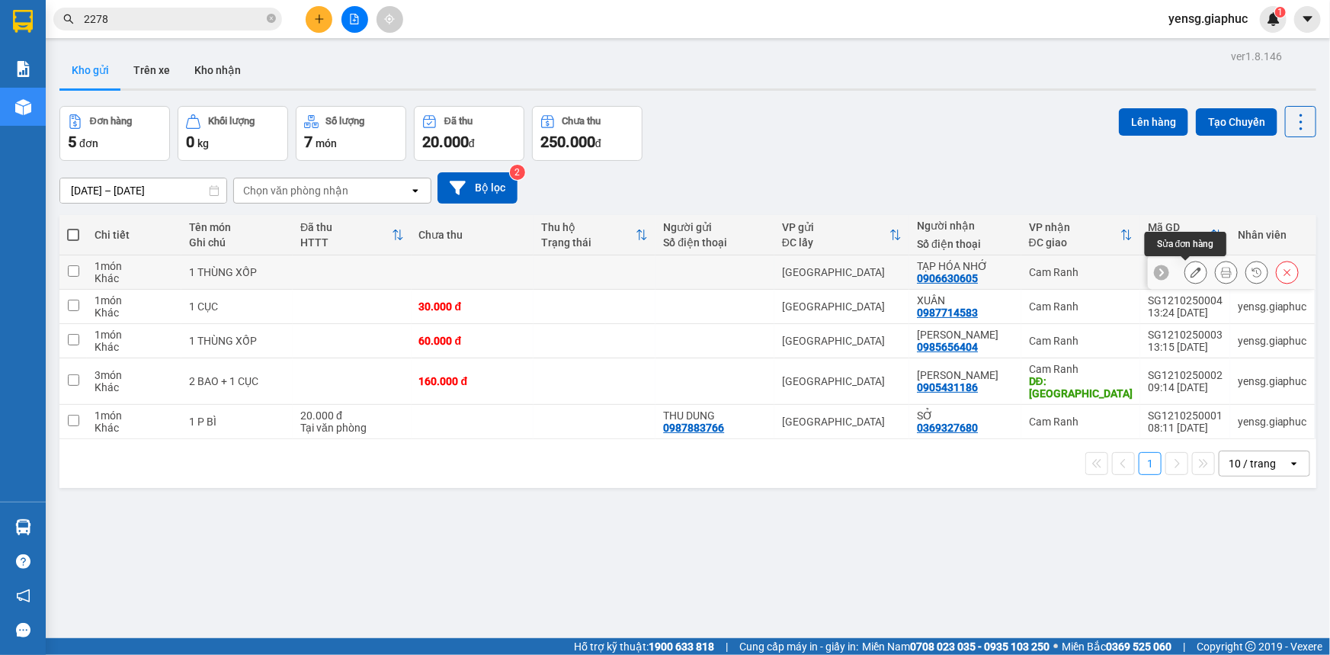
click at [1190, 277] on icon at bounding box center [1195, 272] width 11 height 11
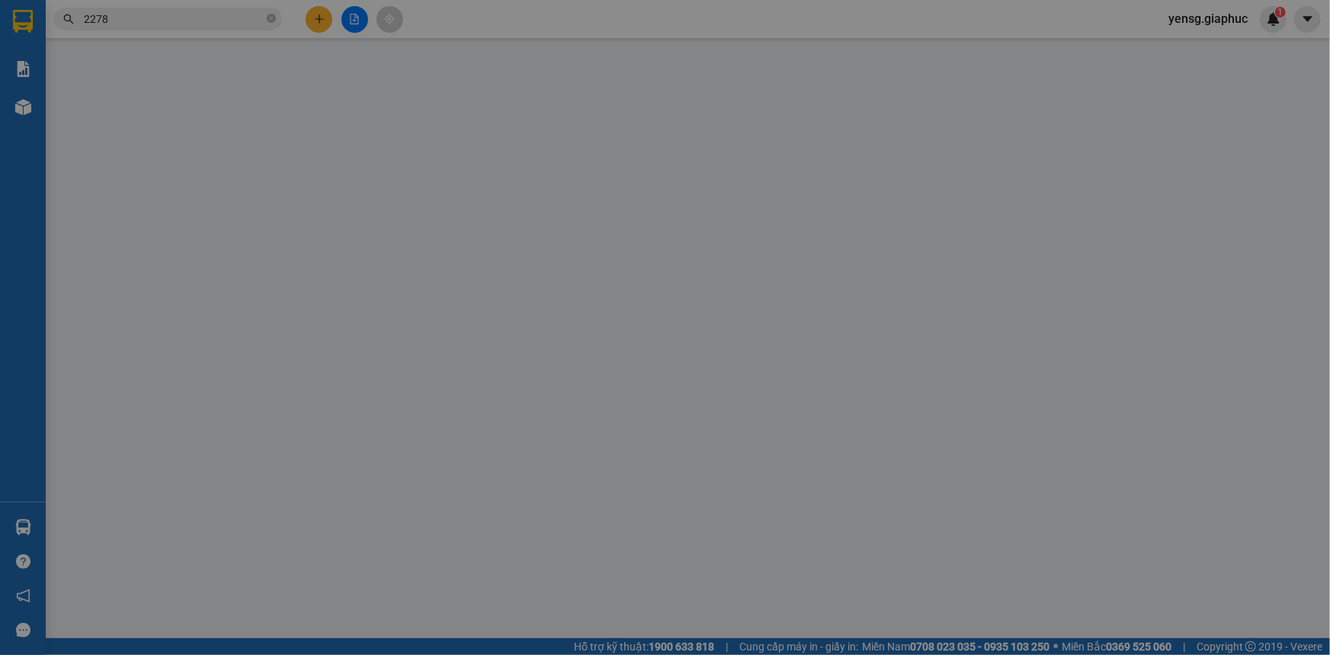
type input "0906630605"
type input "TẠP HÓA NHỚ"
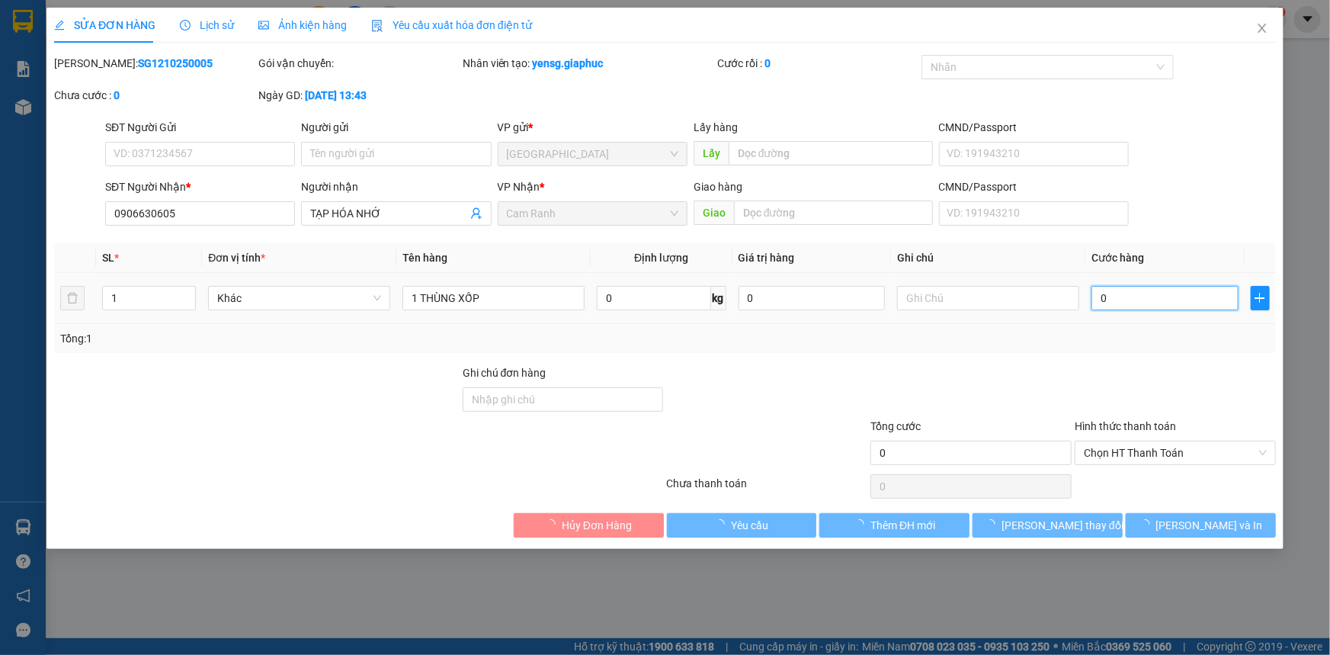
click at [1149, 293] on input "0" at bounding box center [1164, 298] width 147 height 24
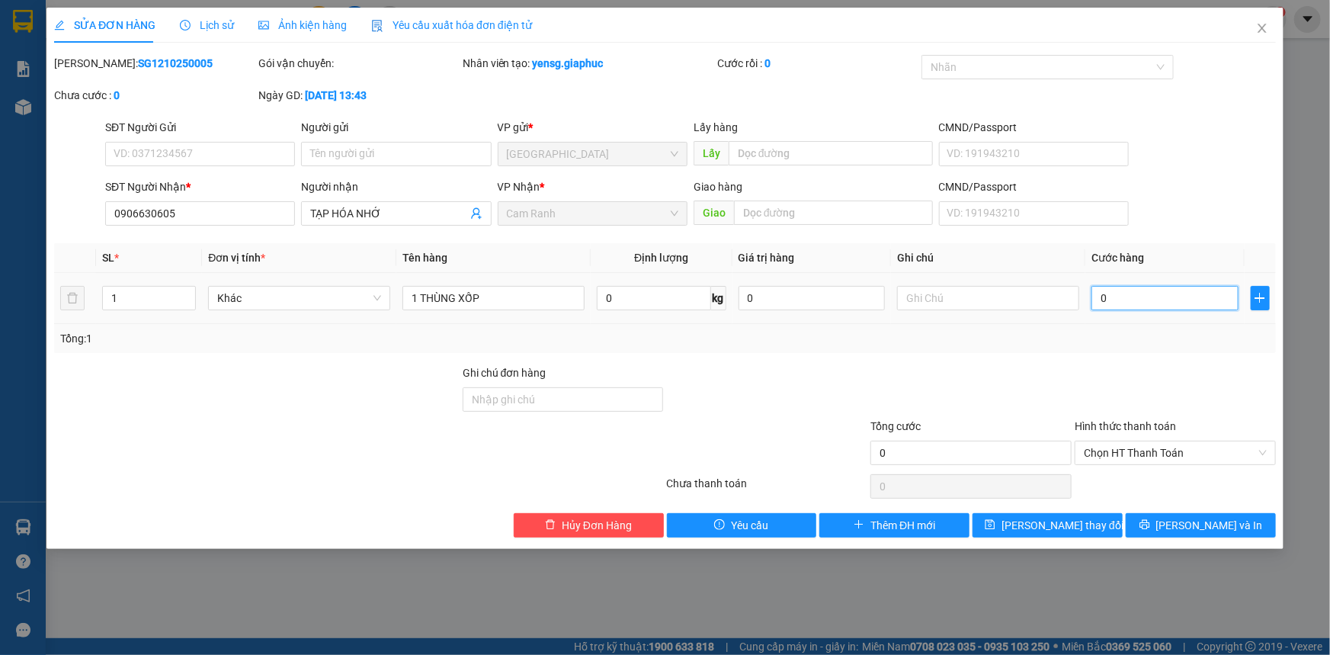
type input "1"
type input "12"
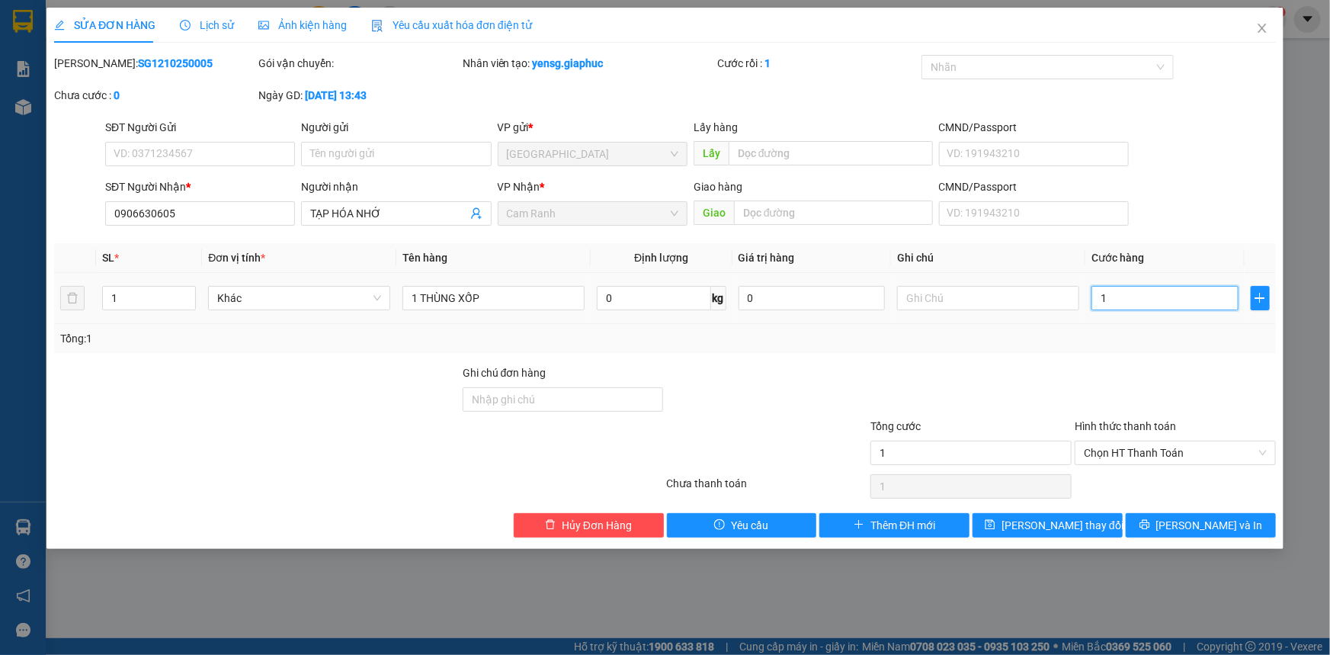
type input "12"
type input "120"
type input "120.000"
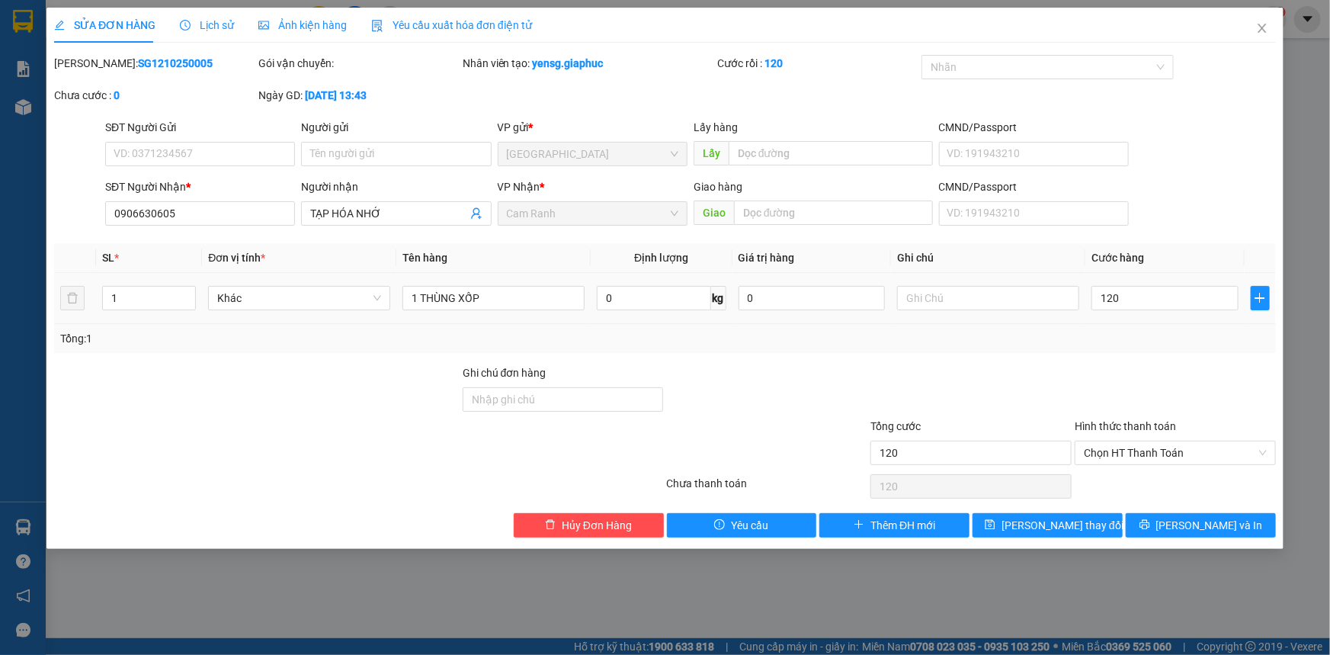
type input "120.000"
click at [1138, 339] on div "Tổng: 1" at bounding box center [664, 338] width 1209 height 17
click at [1062, 538] on div "SỬA ĐƠN HÀNG Lịch sử Ảnh kiện hàng Yêu cầu xuất hóa đơn điện tử Total Paid Fee …" at bounding box center [664, 278] width 1237 height 541
click at [1064, 529] on span "[PERSON_NAME] thay đổi" at bounding box center [1062, 525] width 122 height 17
